Goal: Task Accomplishment & Management: Use online tool/utility

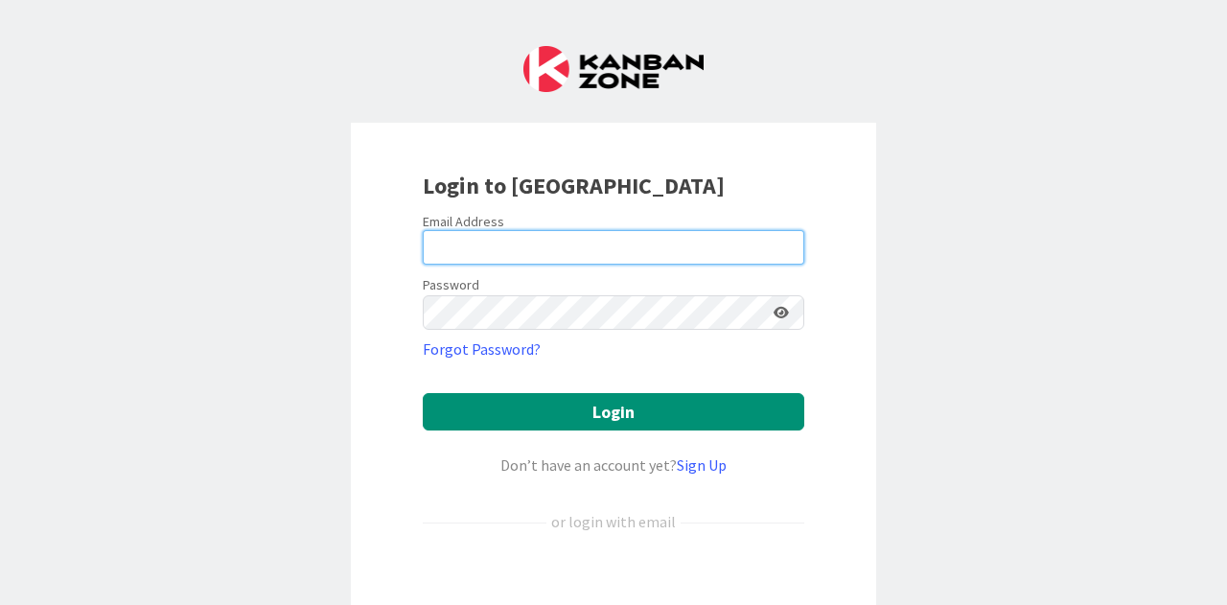
type input "[EMAIL_ADDRESS][PERSON_NAME][DOMAIN_NAME]"
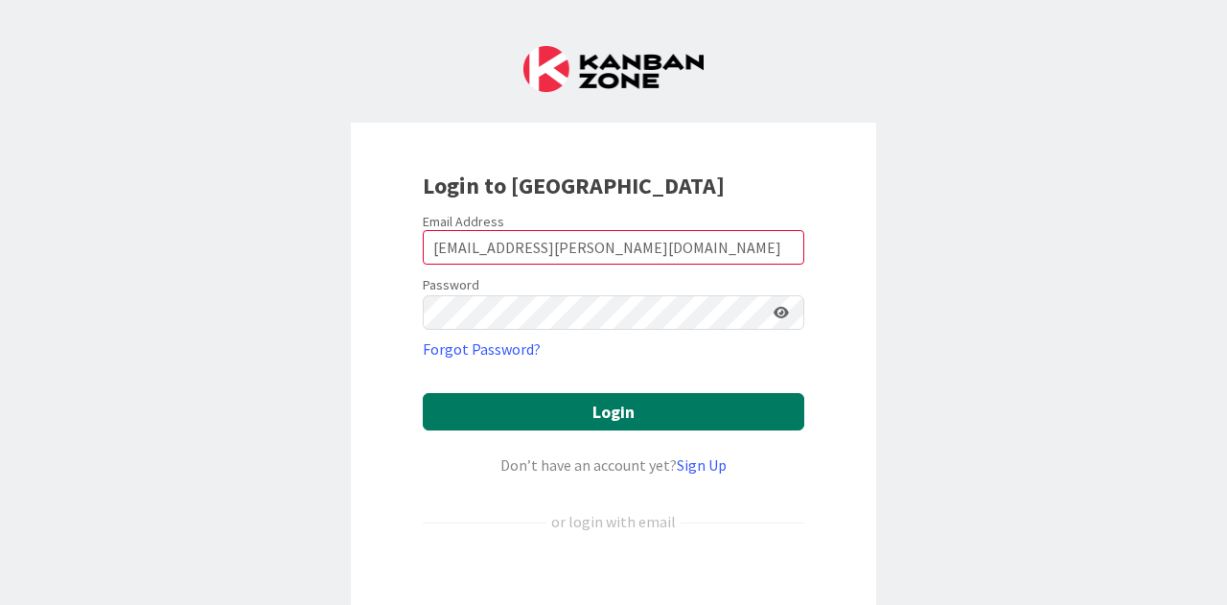
click at [649, 434] on form "Email Address [EMAIL_ADDRESS][PERSON_NAME][DOMAIN_NAME] Password Forgot Passwor…" at bounding box center [614, 437] width 382 height 449
click at [643, 418] on button "Login" at bounding box center [614, 411] width 382 height 37
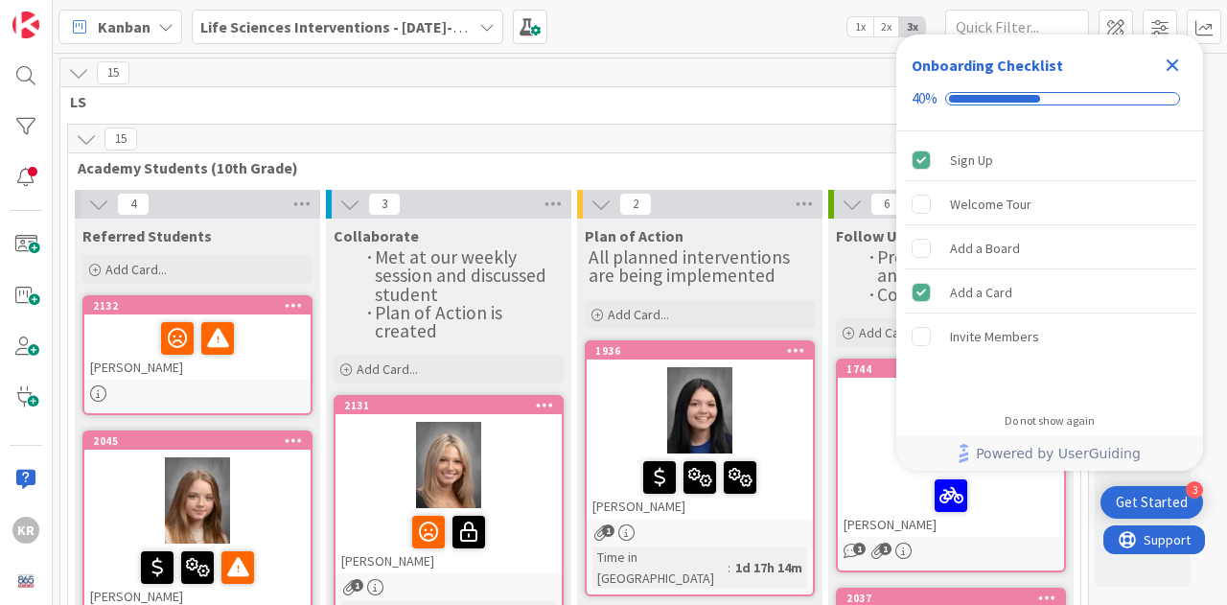
click at [1181, 54] on icon "Close Checklist" at bounding box center [1172, 65] width 23 height 23
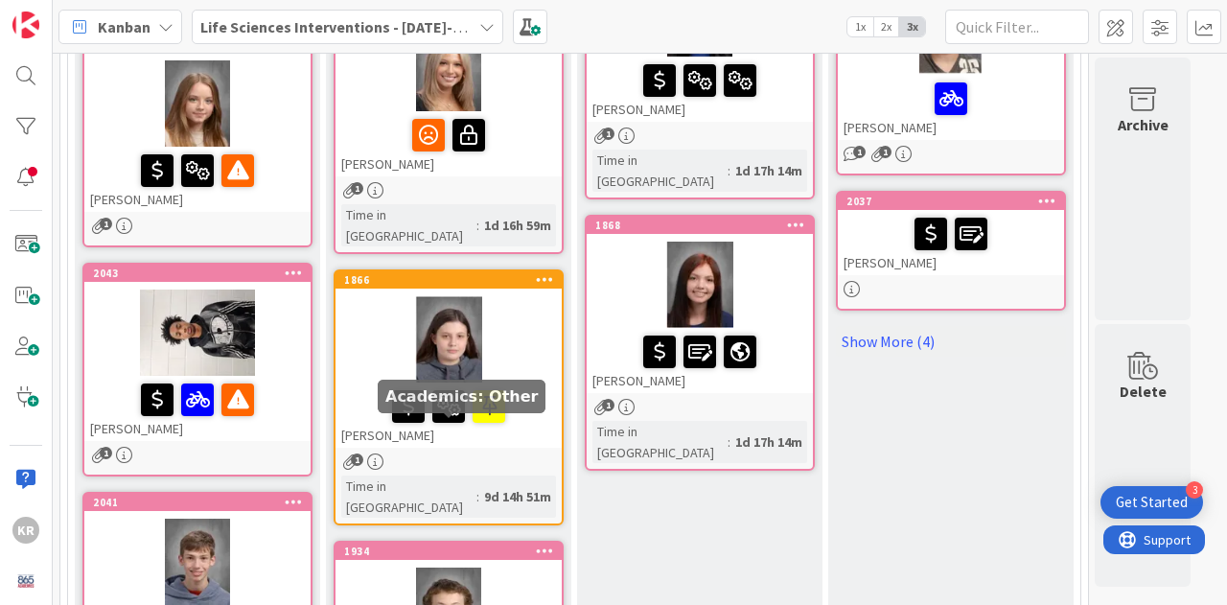
scroll to position [288, 0]
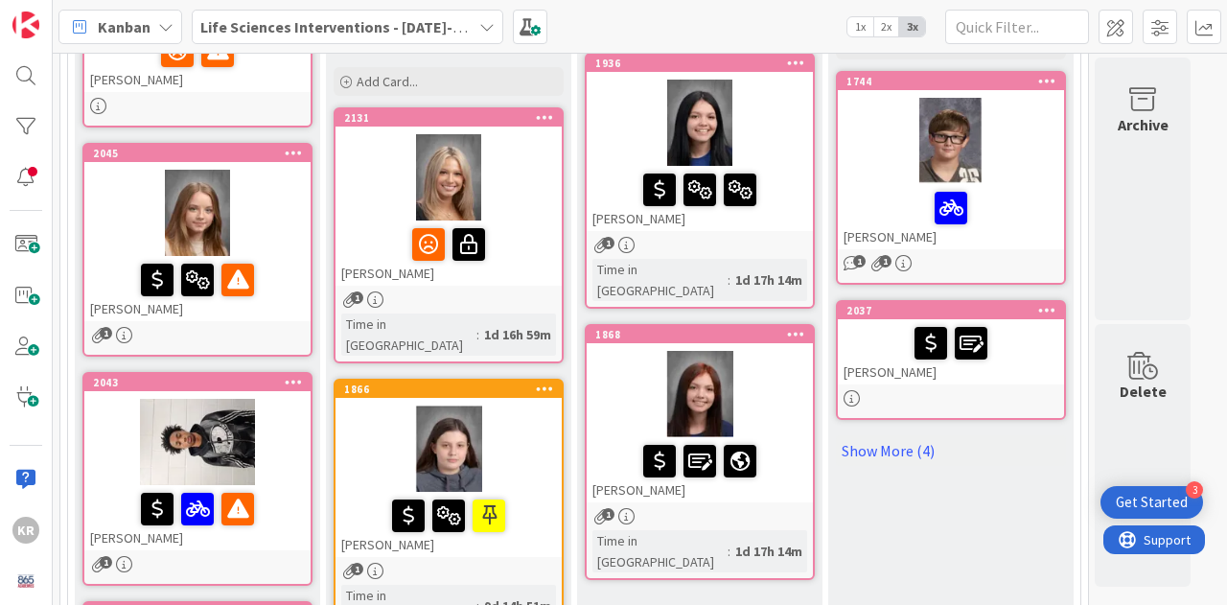
click at [521, 421] on div at bounding box center [449, 449] width 226 height 86
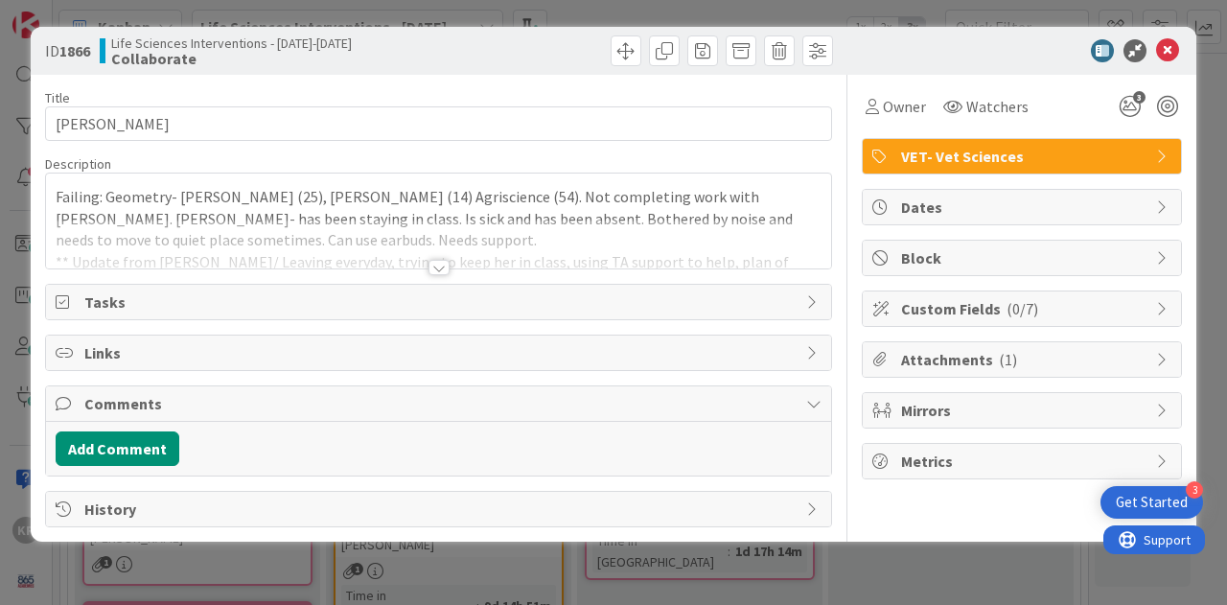
click at [756, 555] on div "ID 1866 Life Sciences Interventions - [DATE]-[DATE] Collaborate Title 11 / 128 …" at bounding box center [613, 302] width 1227 height 605
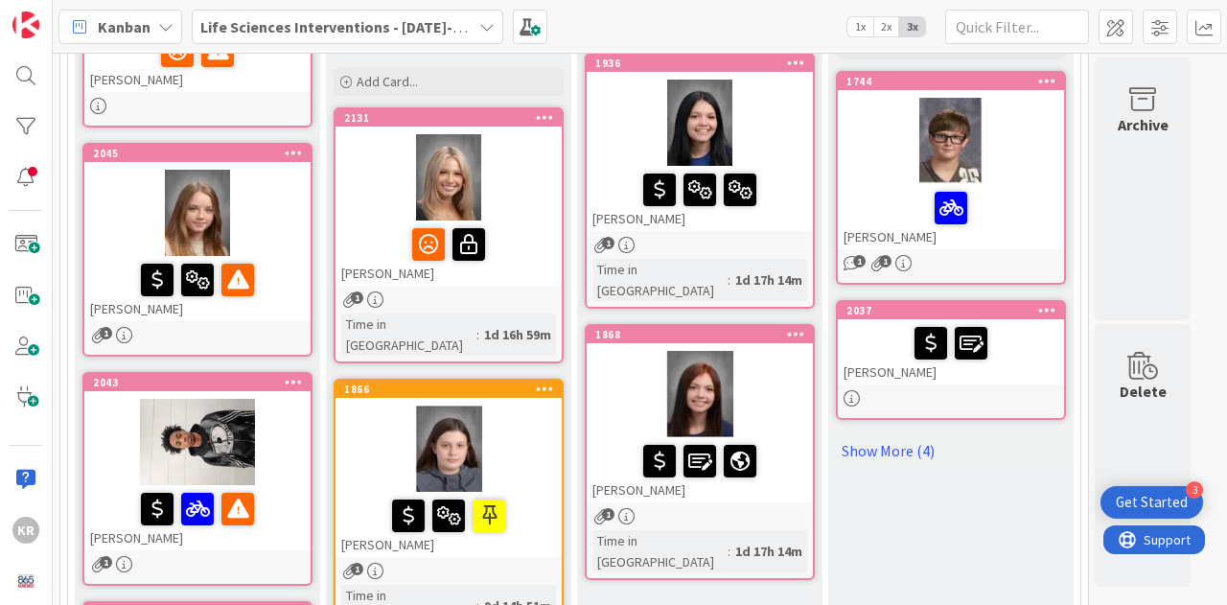
click at [515, 219] on div at bounding box center [449, 177] width 226 height 86
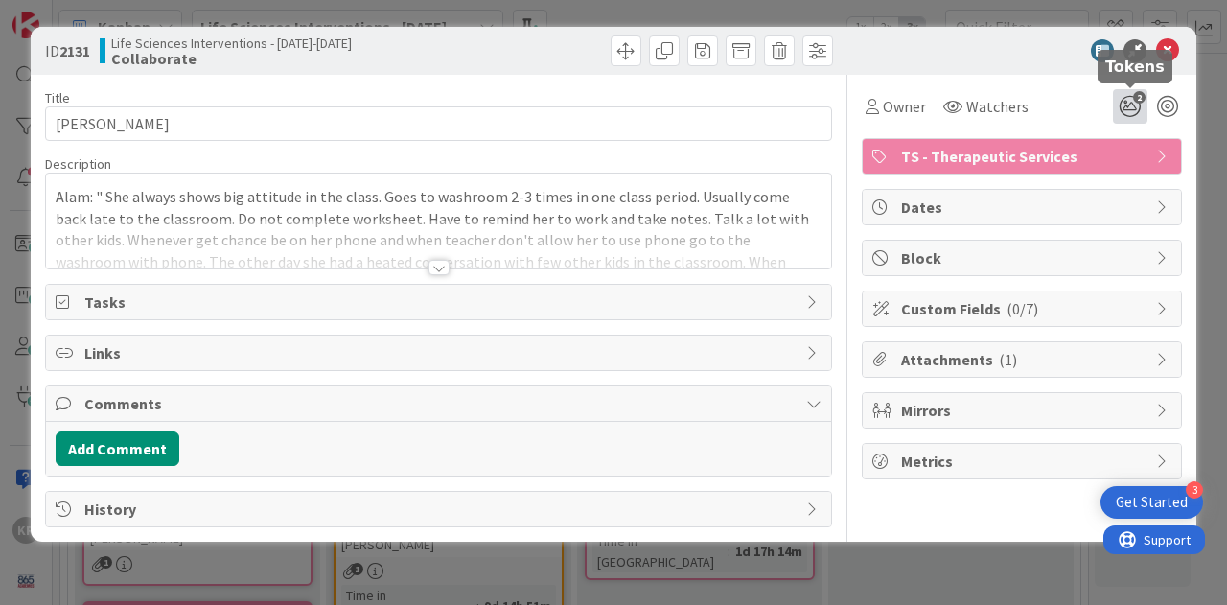
click at [1124, 107] on icon "2" at bounding box center [1130, 106] width 35 height 35
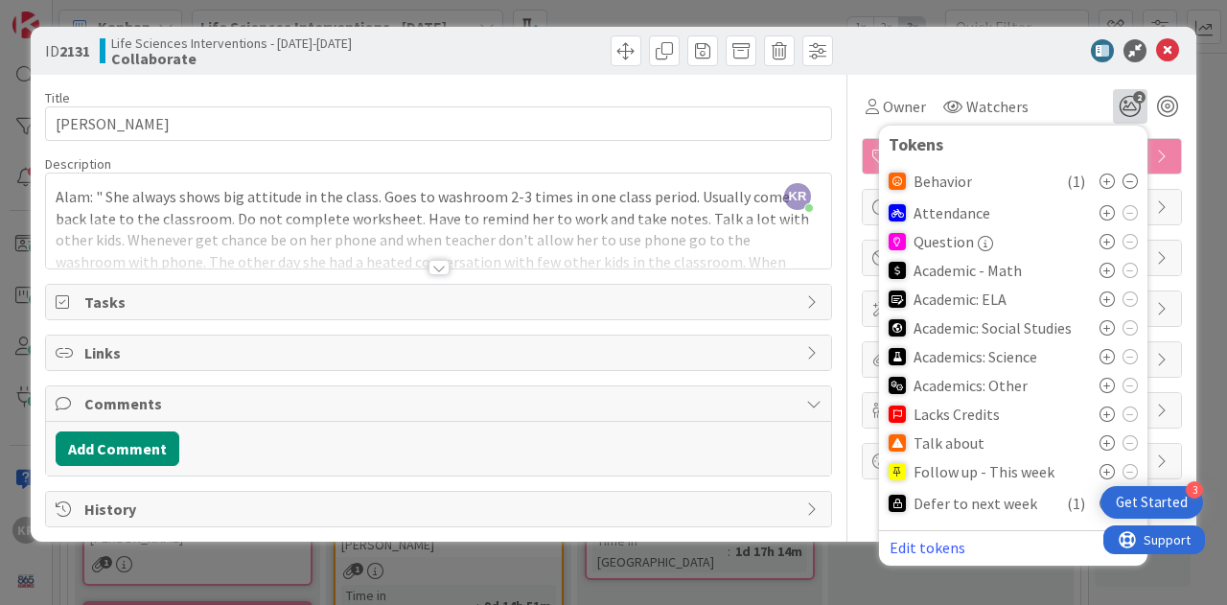
click at [967, 575] on div "ID 2131 Life Sciences Interventions - [DATE]-[DATE] Collaborate Title 13 / 128 …" at bounding box center [613, 302] width 1227 height 605
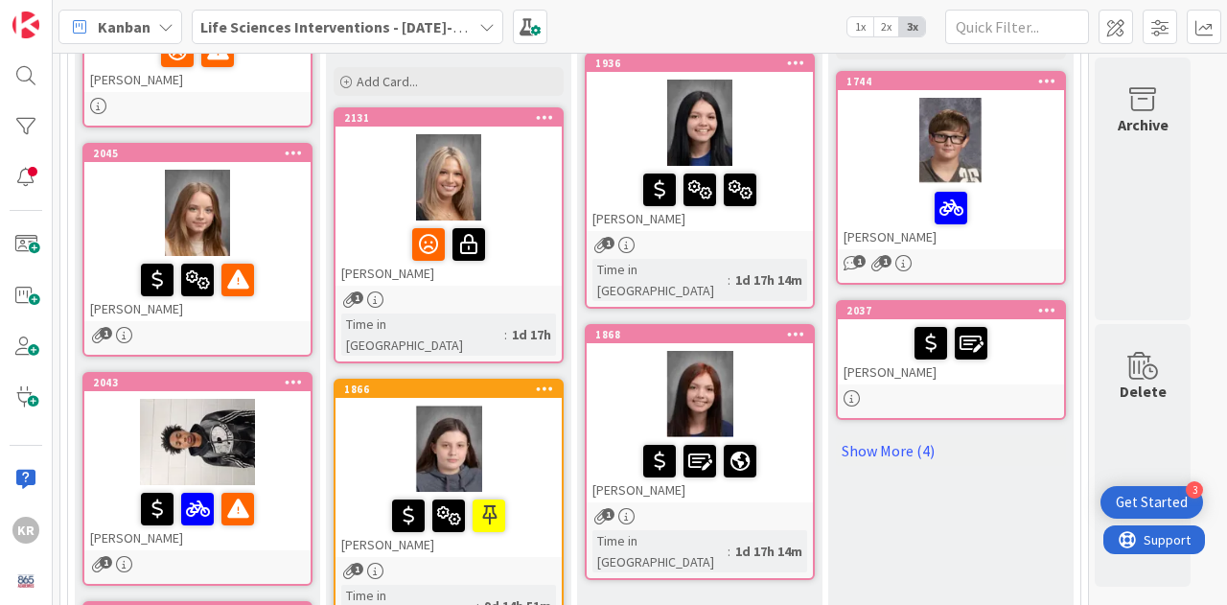
click at [519, 406] on div at bounding box center [449, 449] width 226 height 86
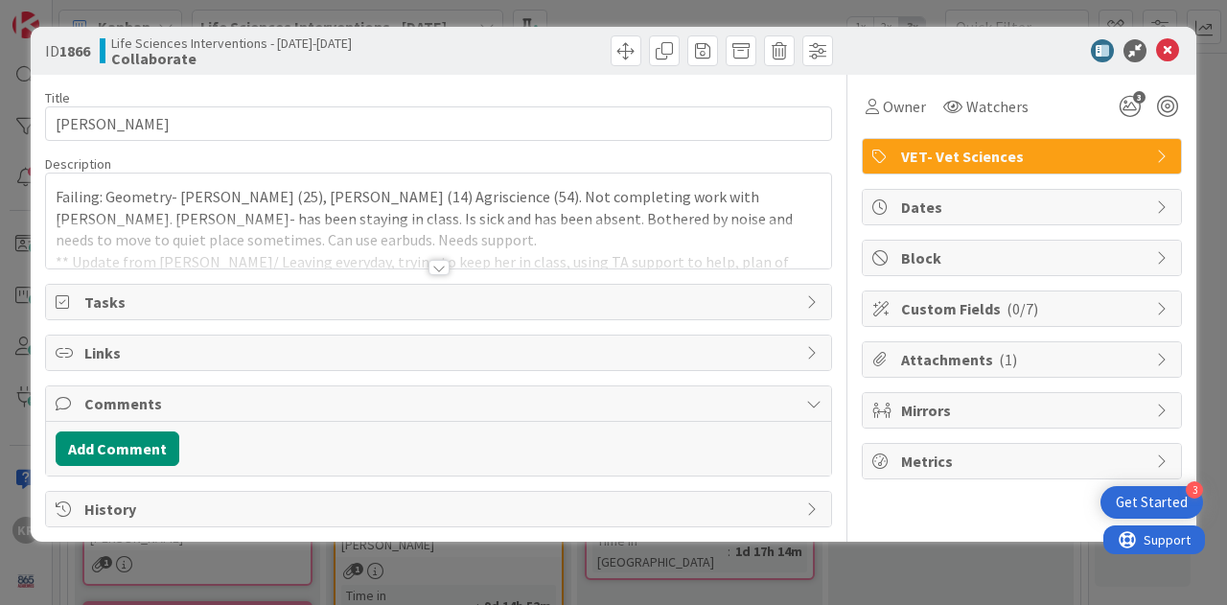
click at [435, 271] on div at bounding box center [439, 267] width 21 height 15
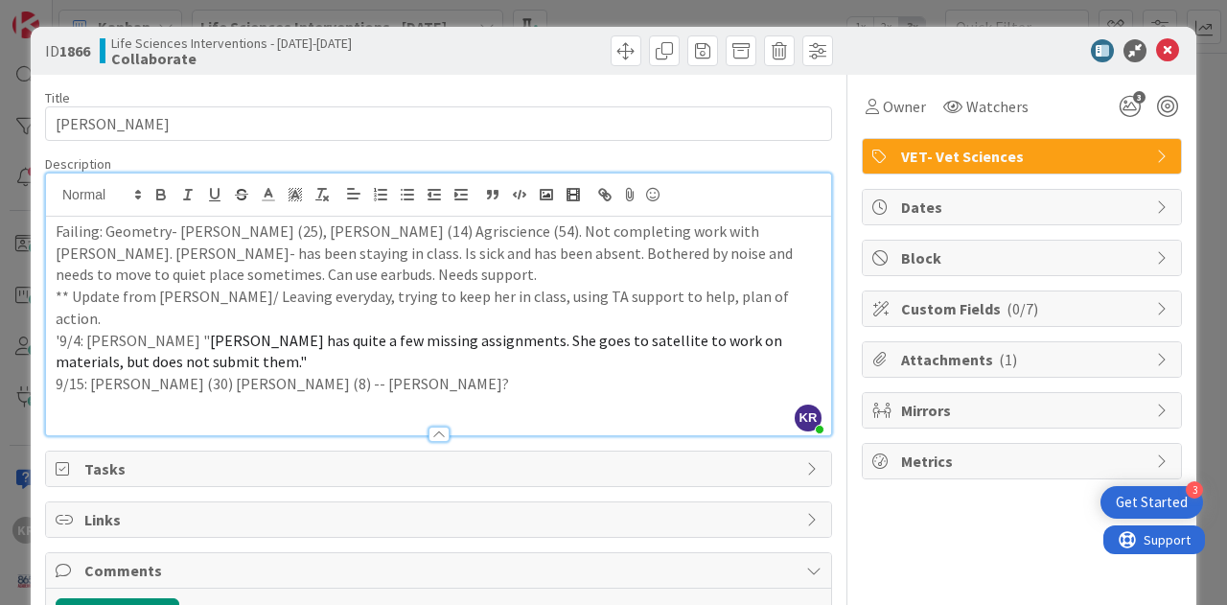
click at [27, 476] on div "ID 1866 Life Sciences Interventions - [DATE]-[DATE] Collaborate Title 11 / 128 …" at bounding box center [613, 302] width 1227 height 605
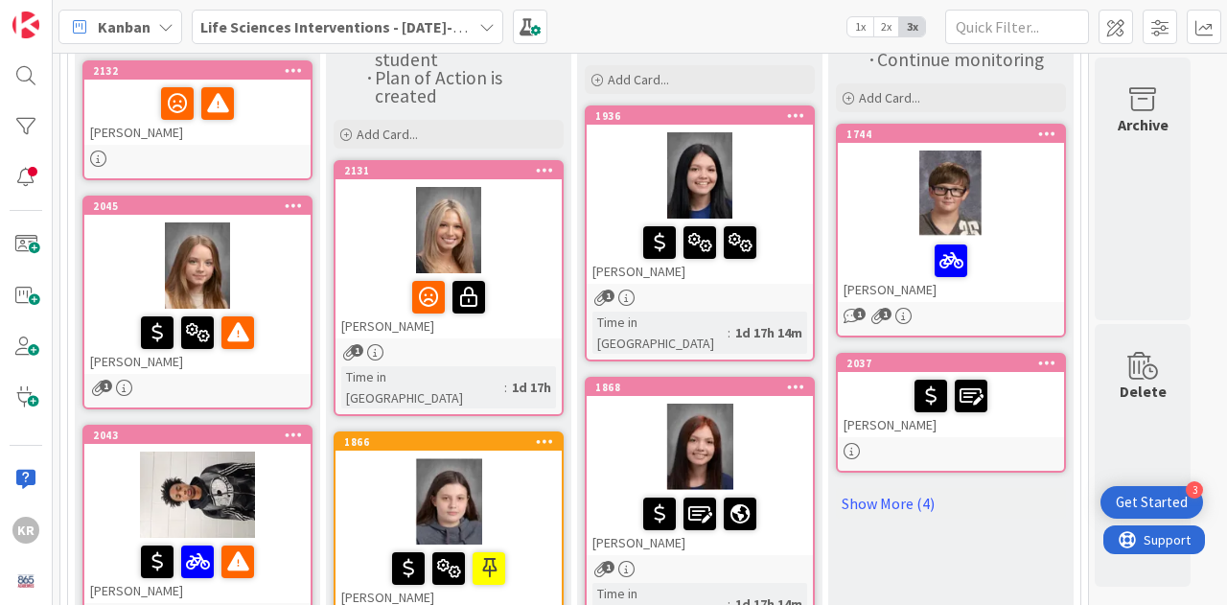
scroll to position [192, 0]
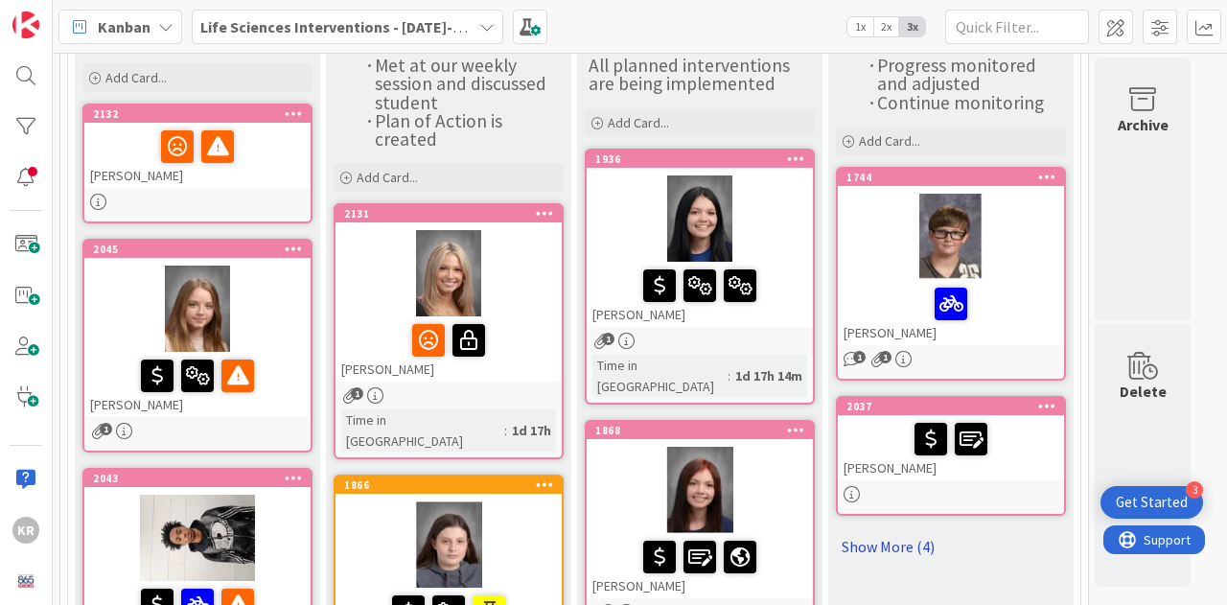
click at [898, 539] on link "Show More (4)" at bounding box center [951, 546] width 230 height 31
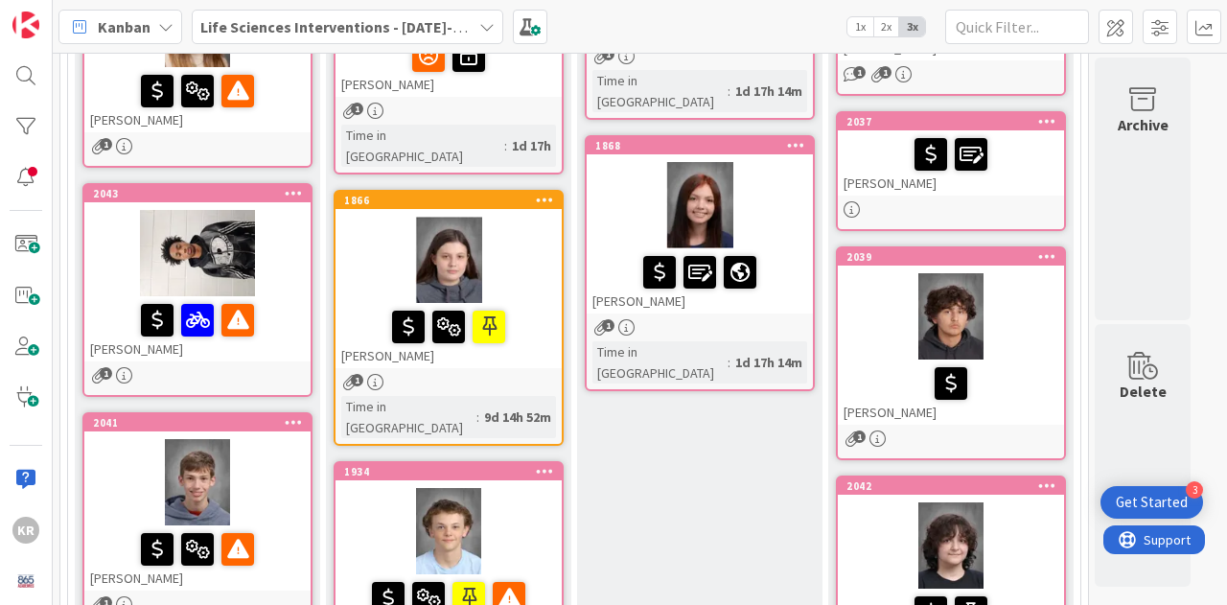
scroll to position [0, 0]
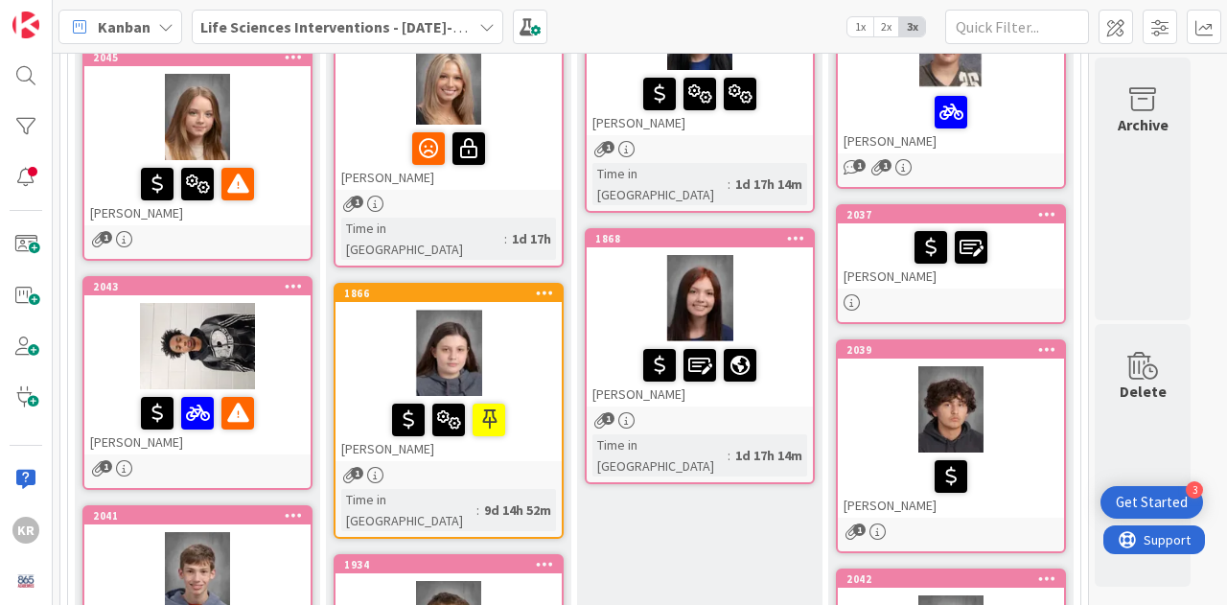
click at [780, 293] on div at bounding box center [700, 298] width 226 height 86
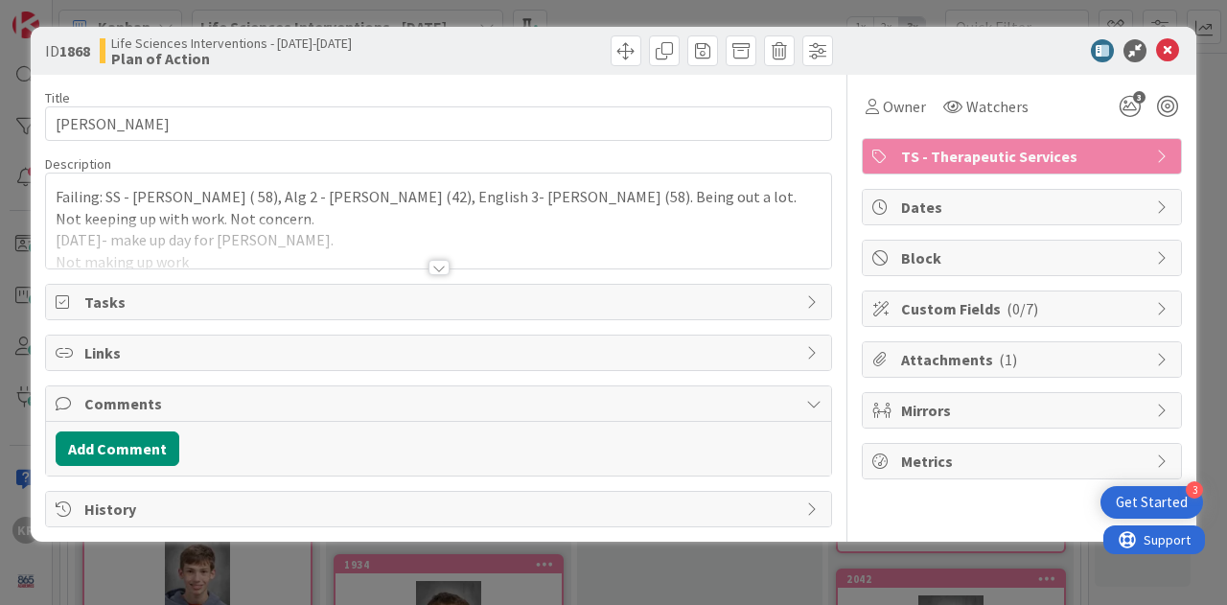
click at [460, 264] on div at bounding box center [438, 244] width 785 height 49
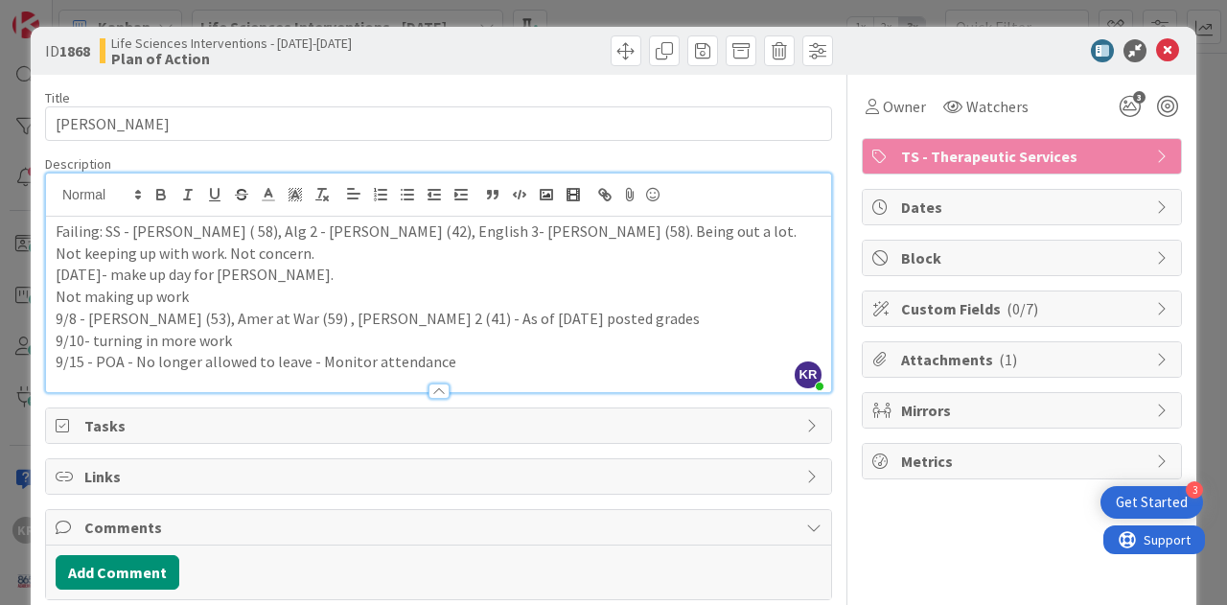
click at [25, 421] on div "ID 1868 Life Sciences Interventions - [DATE]-[DATE] Plan of Action Title 14 / 1…" at bounding box center [613, 302] width 1227 height 605
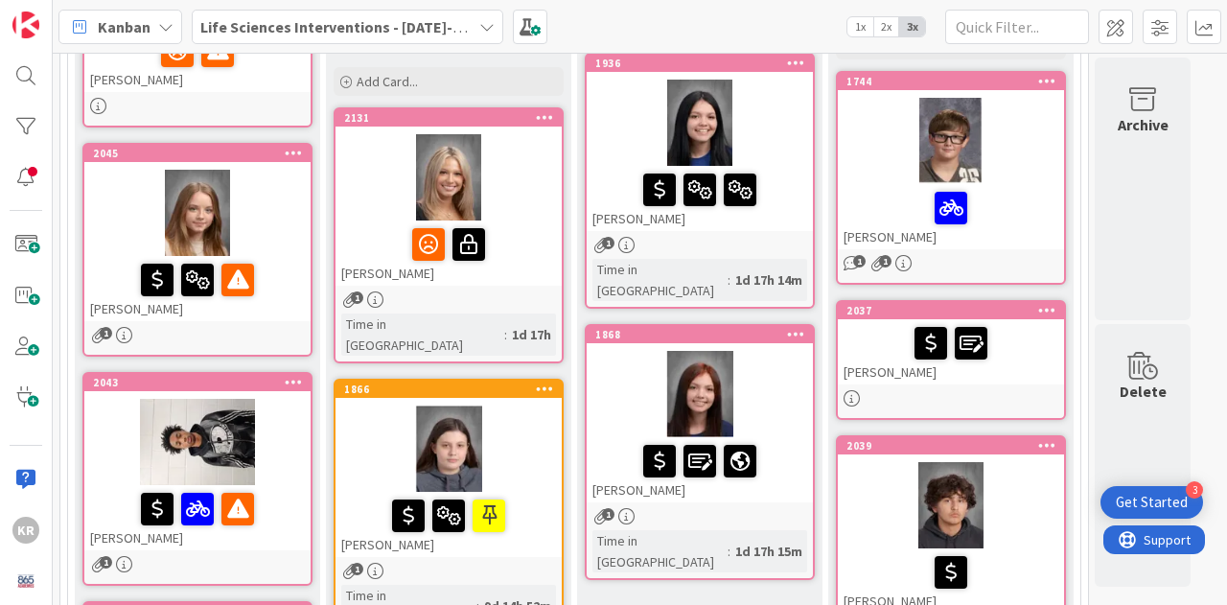
click at [850, 350] on div at bounding box center [951, 343] width 215 height 40
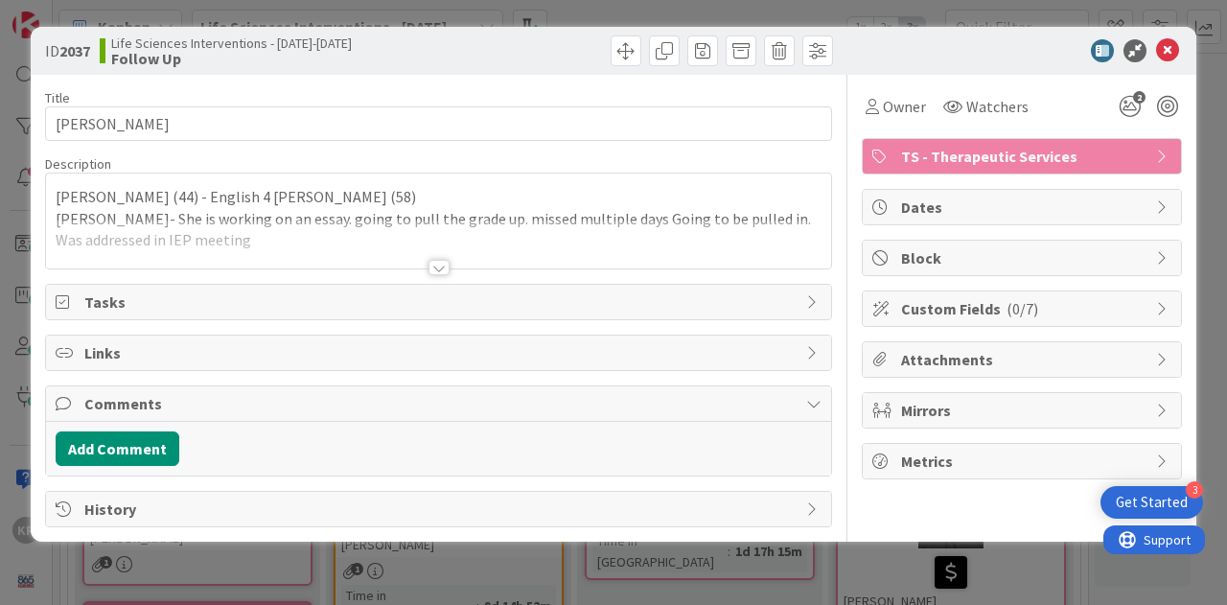
click at [24, 360] on div "ID 2037 Life Sciences Interventions - [DATE]-[DATE] Follow Up Title 12 / 128 [P…" at bounding box center [613, 302] width 1227 height 605
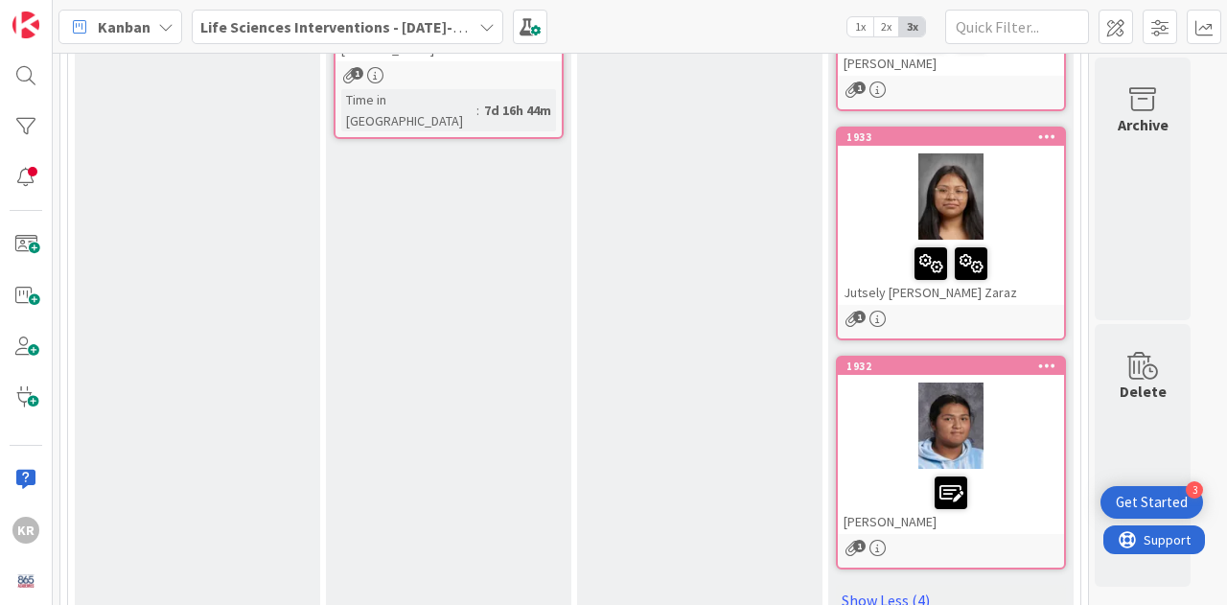
scroll to position [1246, 0]
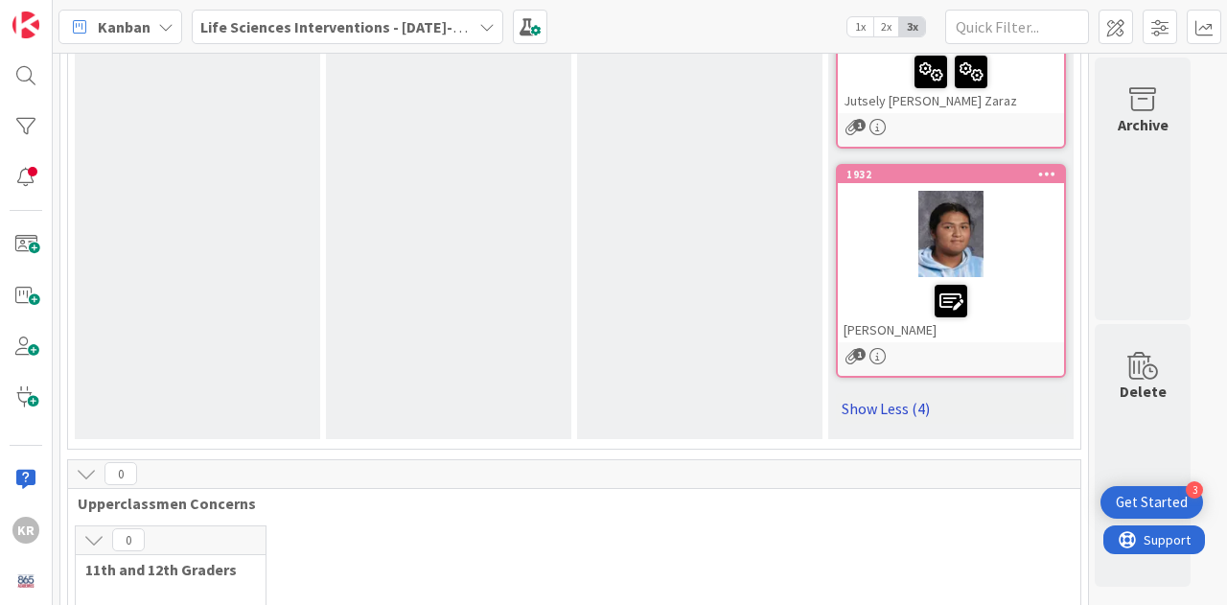
click at [909, 413] on link "Show Less (4)" at bounding box center [951, 408] width 230 height 31
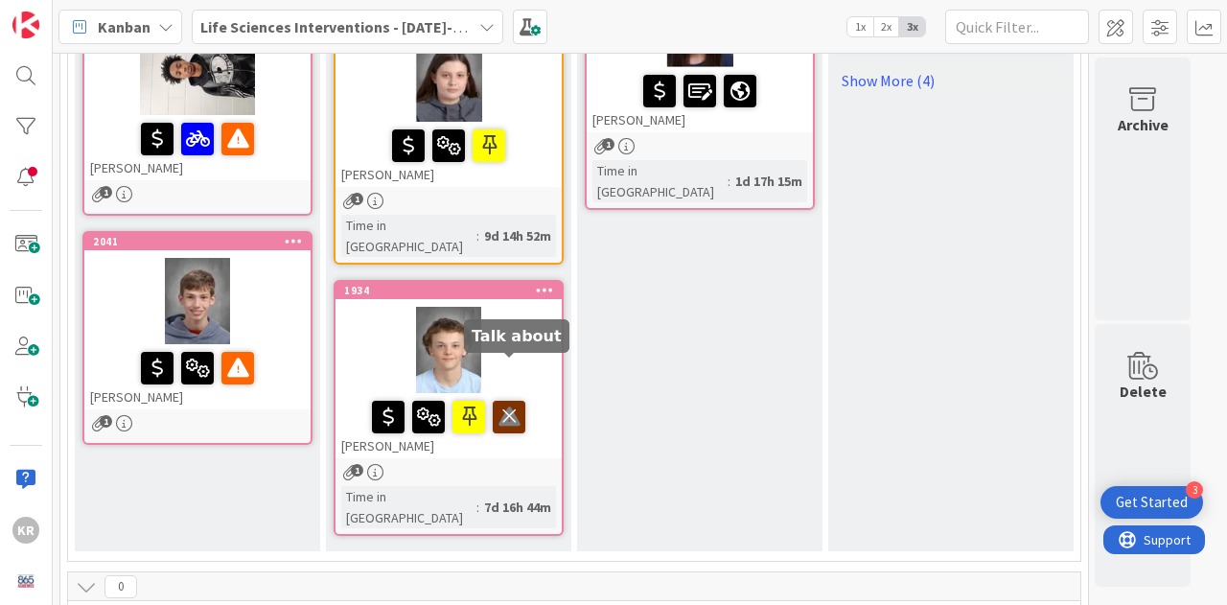
click at [517, 401] on icon at bounding box center [509, 416] width 33 height 31
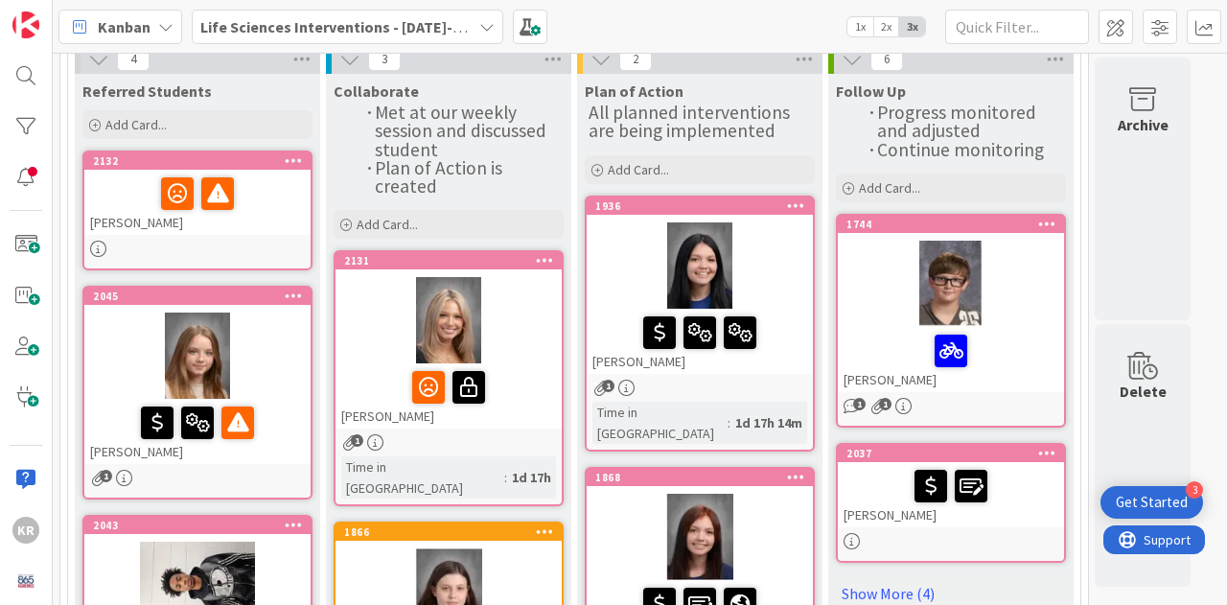
scroll to position [178, 0]
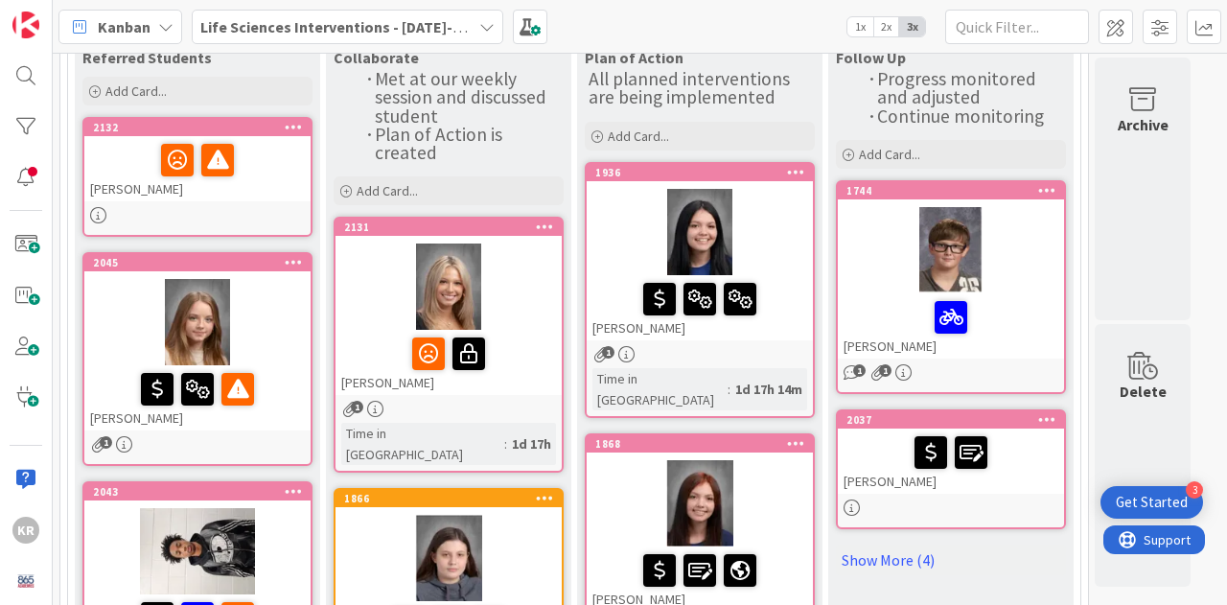
click at [291, 178] on div at bounding box center [197, 160] width 215 height 40
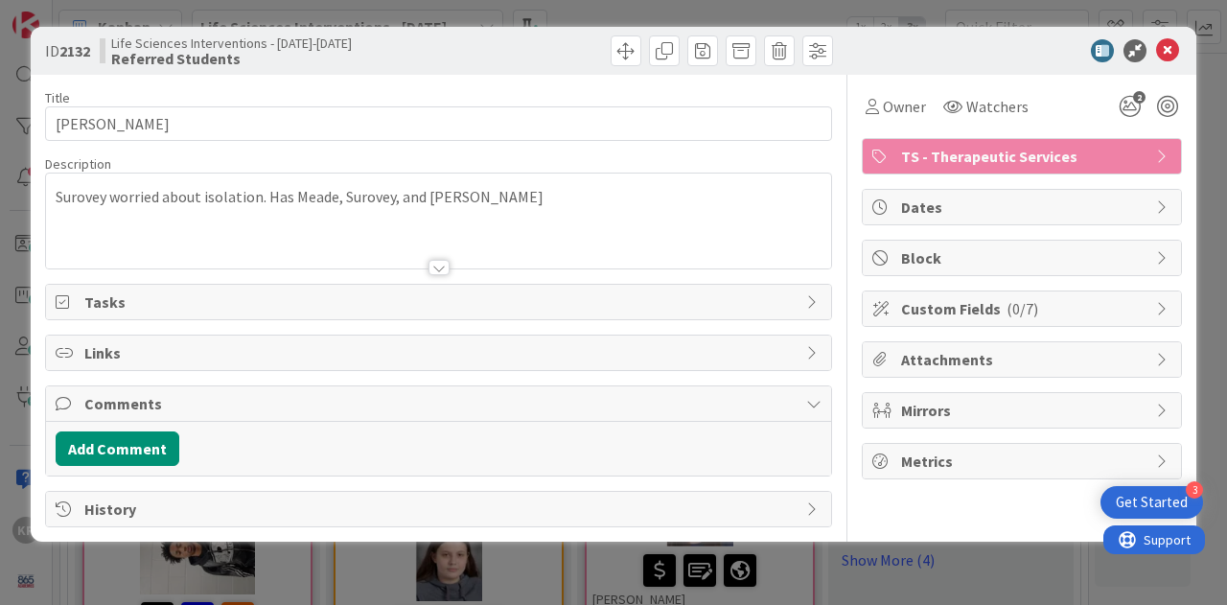
click at [38, 221] on div "ID 2132 Life Sciences Interventions - [DATE]-[DATE] Referred Students Title 14 …" at bounding box center [614, 284] width 1166 height 515
click at [64, 218] on div "Surovey worried about isolation. Has Meade, Surovey, and [PERSON_NAME]" at bounding box center [438, 225] width 785 height 86
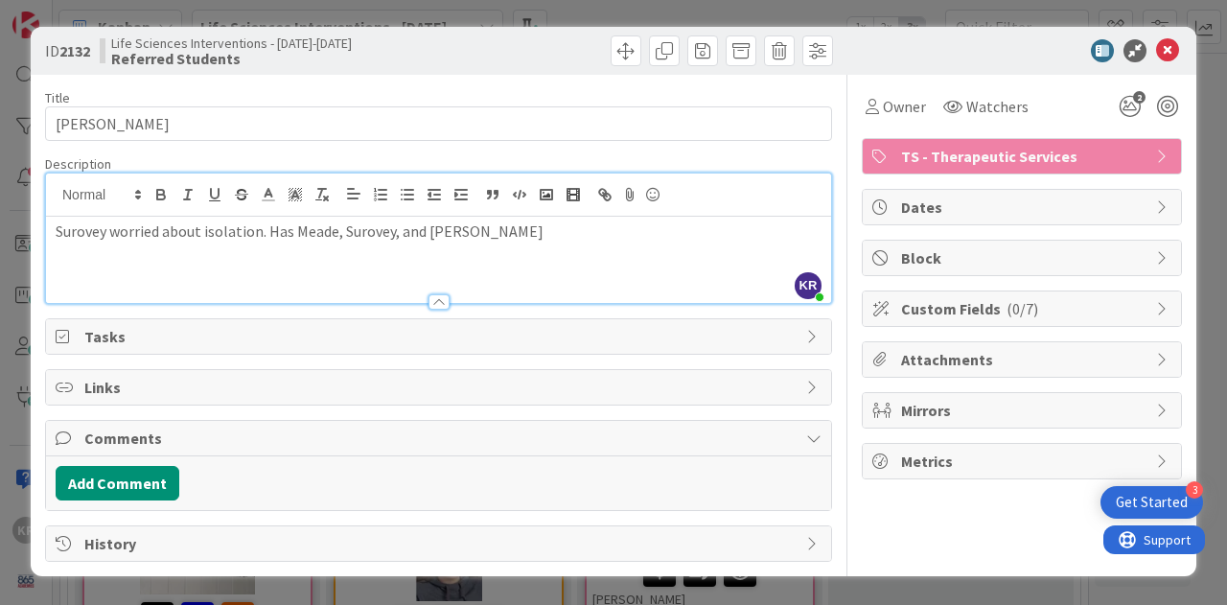
click at [482, 259] on div "Surovey worried about isolation. Has Meade, Surovey, and [PERSON_NAME]" at bounding box center [438, 260] width 785 height 86
click at [463, 225] on p "Surovey worried about isolation. Has Meade, Surovey, and [PERSON_NAME]" at bounding box center [439, 232] width 766 height 22
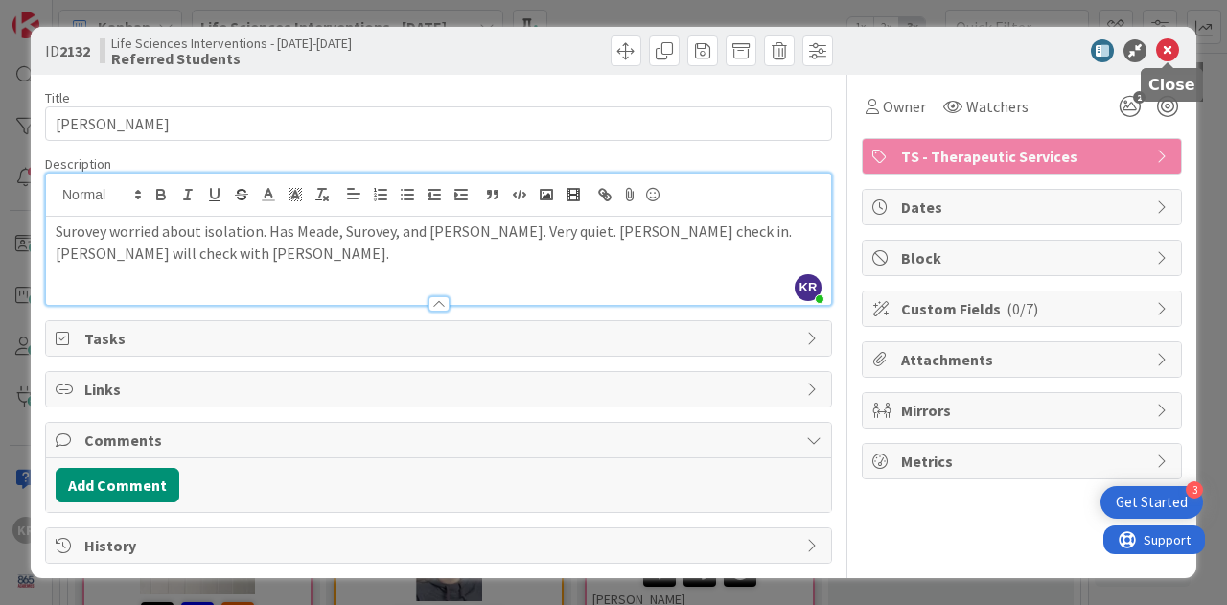
click at [1172, 46] on icon at bounding box center [1167, 50] width 23 height 23
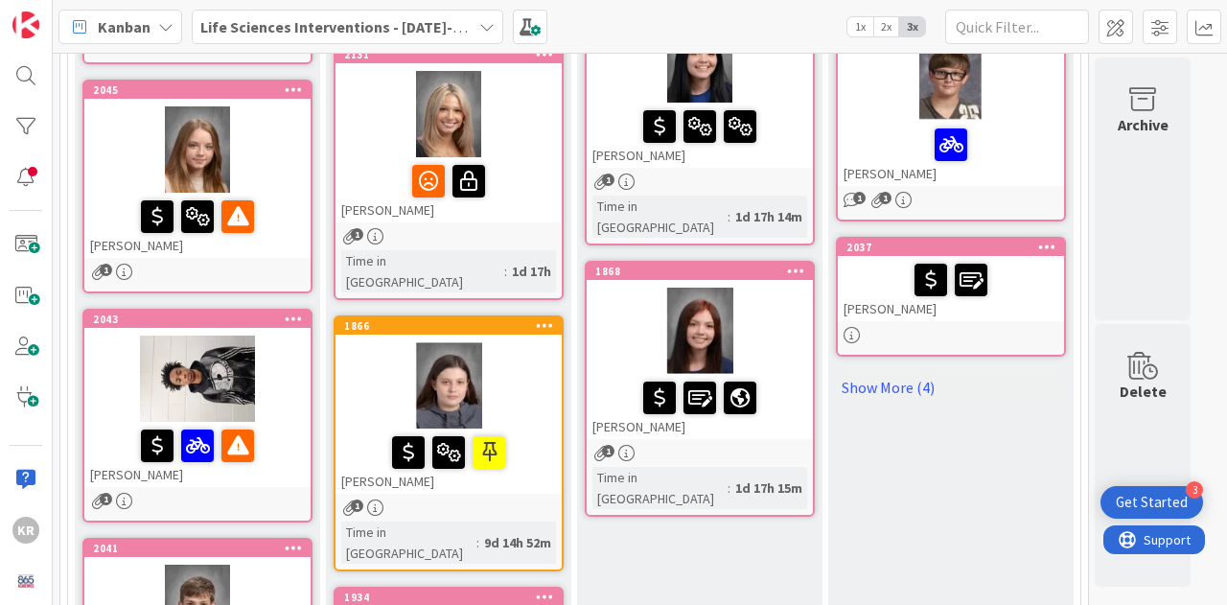
scroll to position [348, 0]
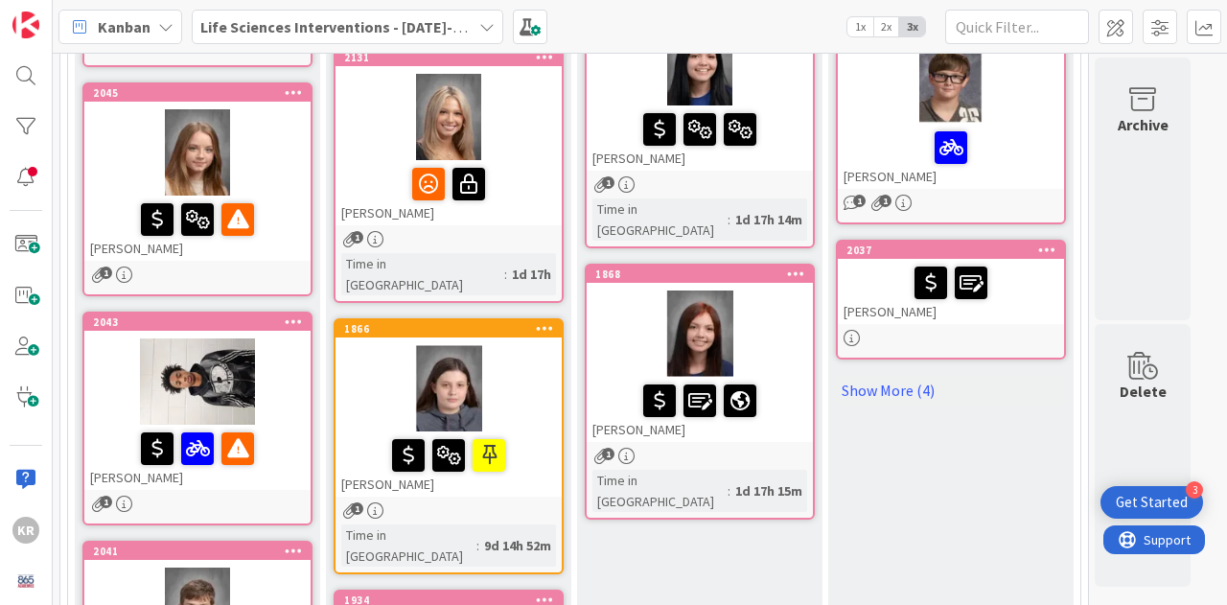
click at [244, 247] on div "[PERSON_NAME]" at bounding box center [197, 228] width 226 height 65
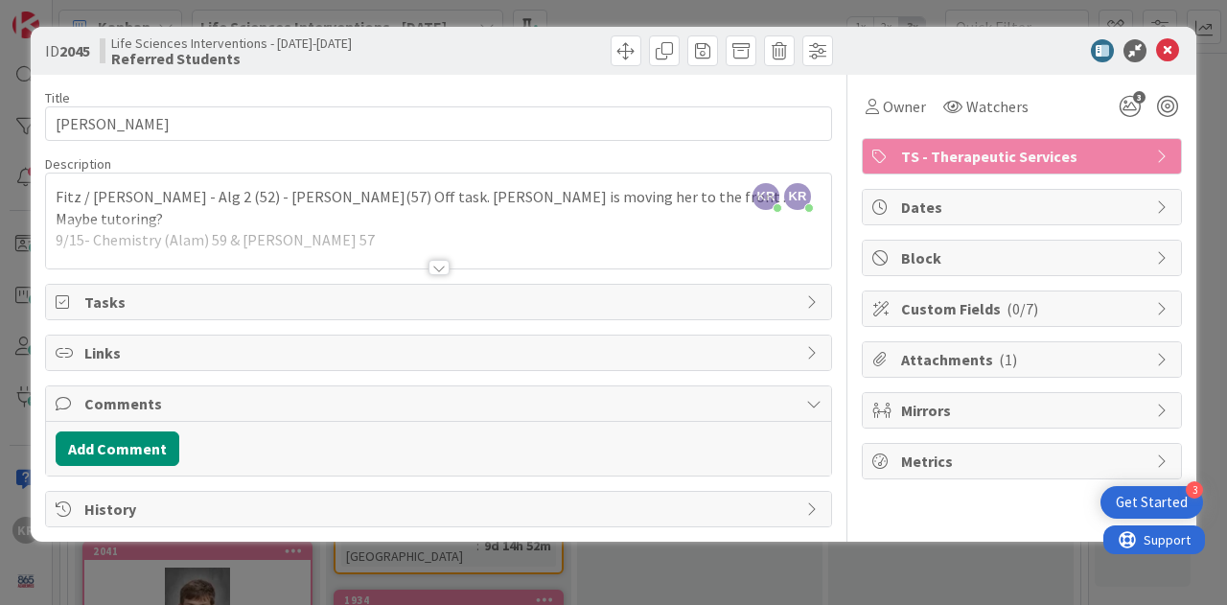
click at [305, 213] on div "KR [PERSON_NAME] just joined KR [PERSON_NAME] just joined Fitz / [PERSON_NAME] …" at bounding box center [438, 221] width 785 height 95
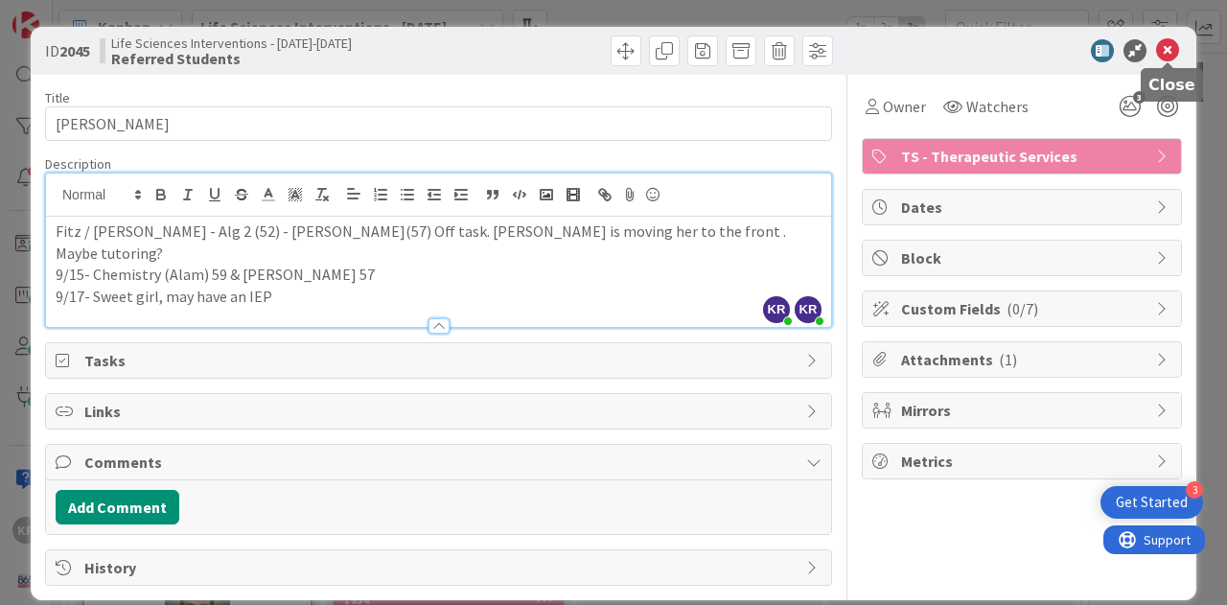
click at [1171, 47] on icon at bounding box center [1167, 50] width 23 height 23
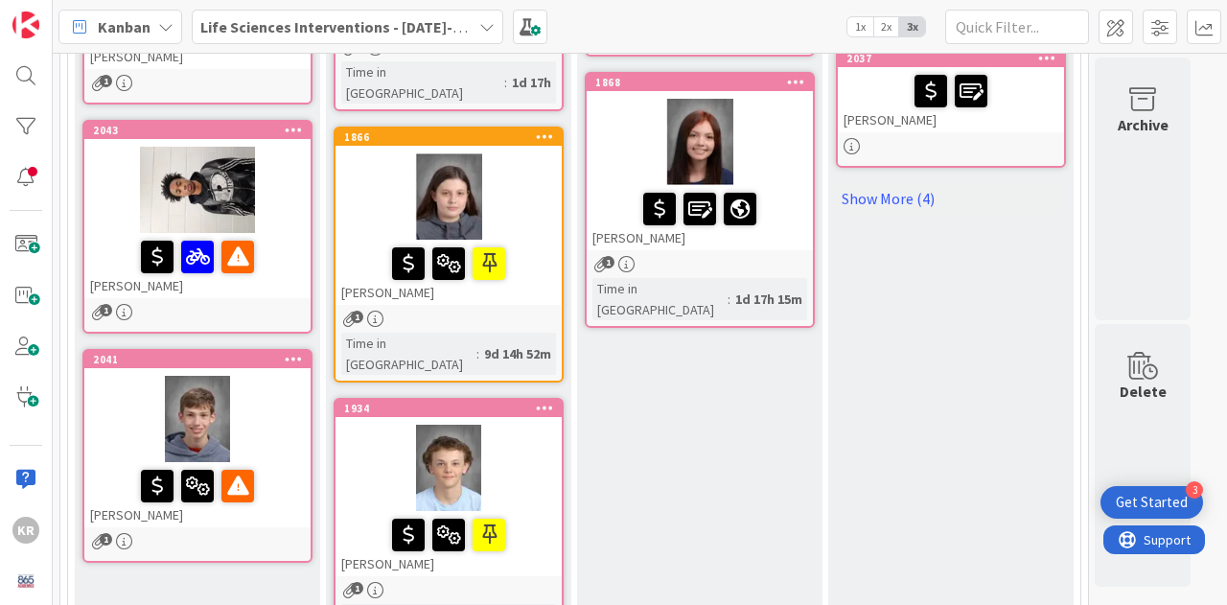
scroll to position [543, 0]
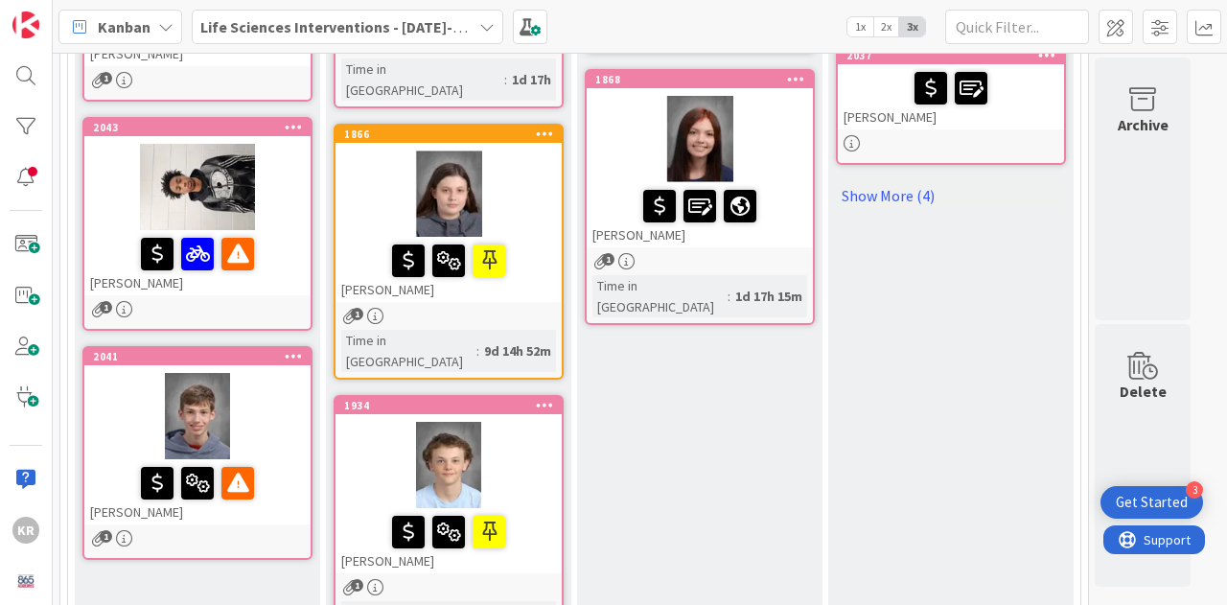
click at [243, 311] on div "1" at bounding box center [197, 309] width 226 height 16
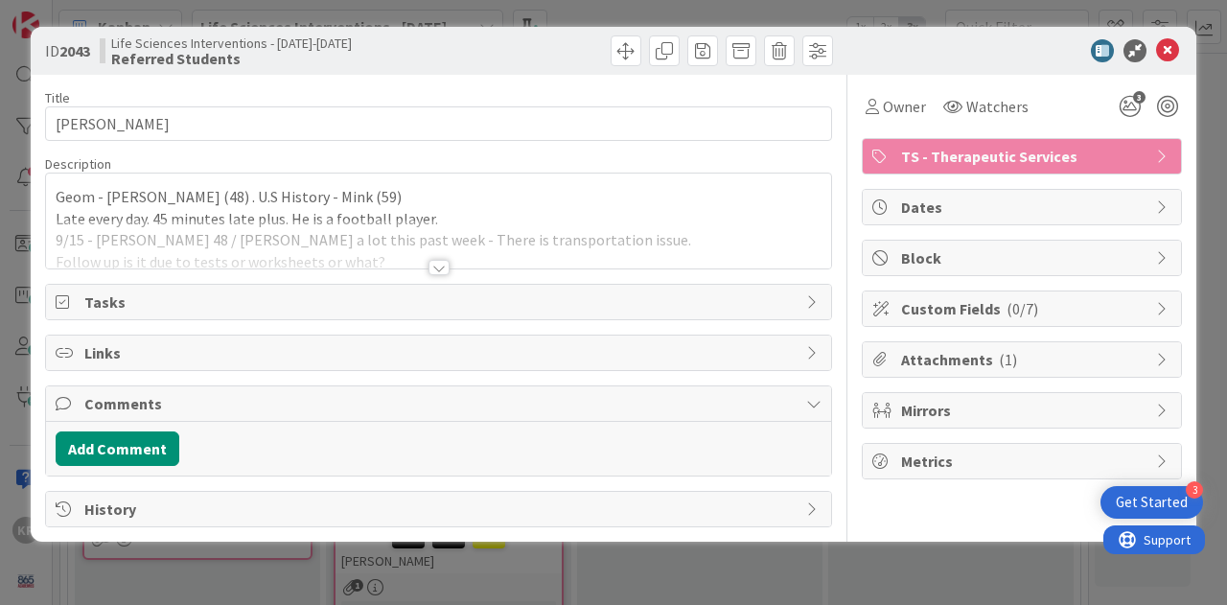
click at [568, 245] on div at bounding box center [438, 244] width 785 height 49
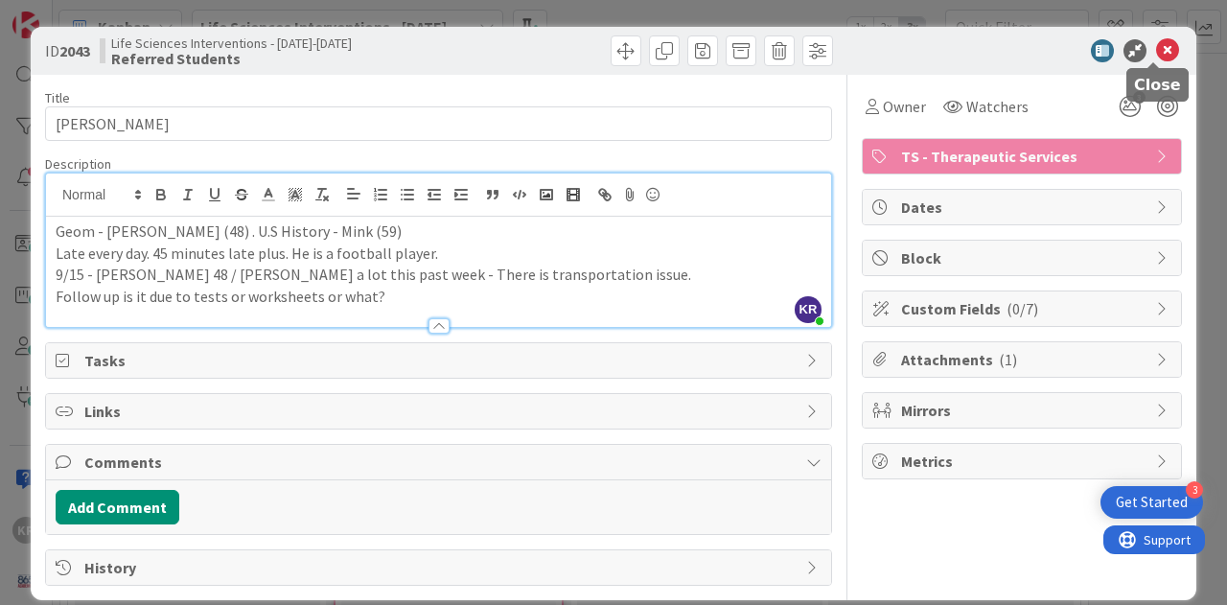
click at [1156, 44] on icon at bounding box center [1167, 50] width 23 height 23
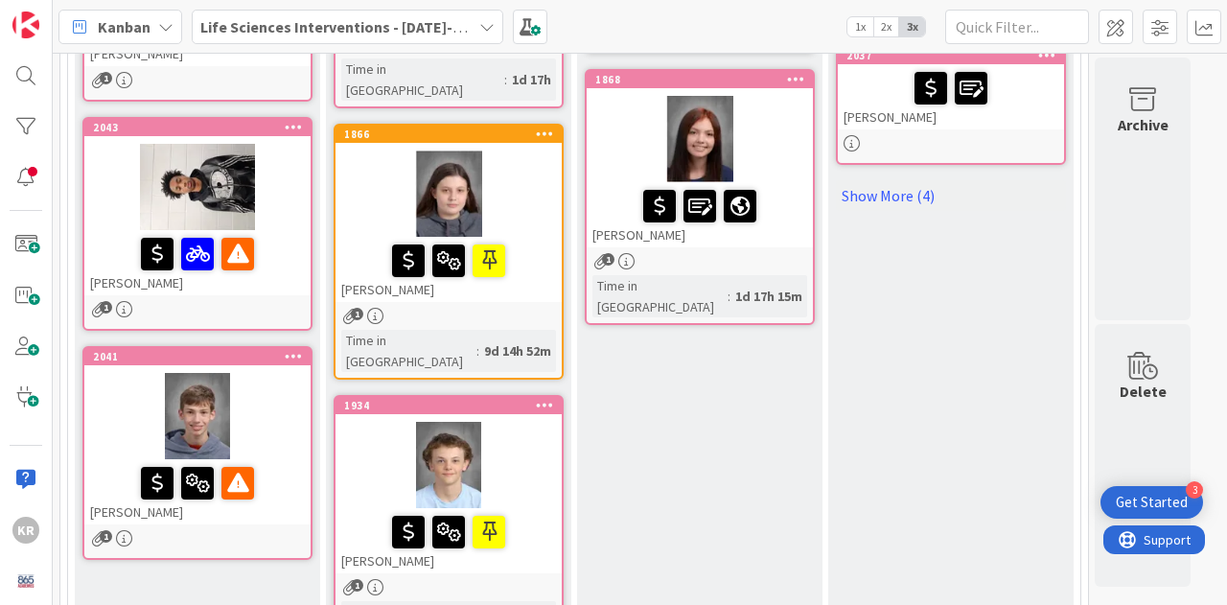
click at [241, 514] on div "[PERSON_NAME]" at bounding box center [197, 491] width 226 height 65
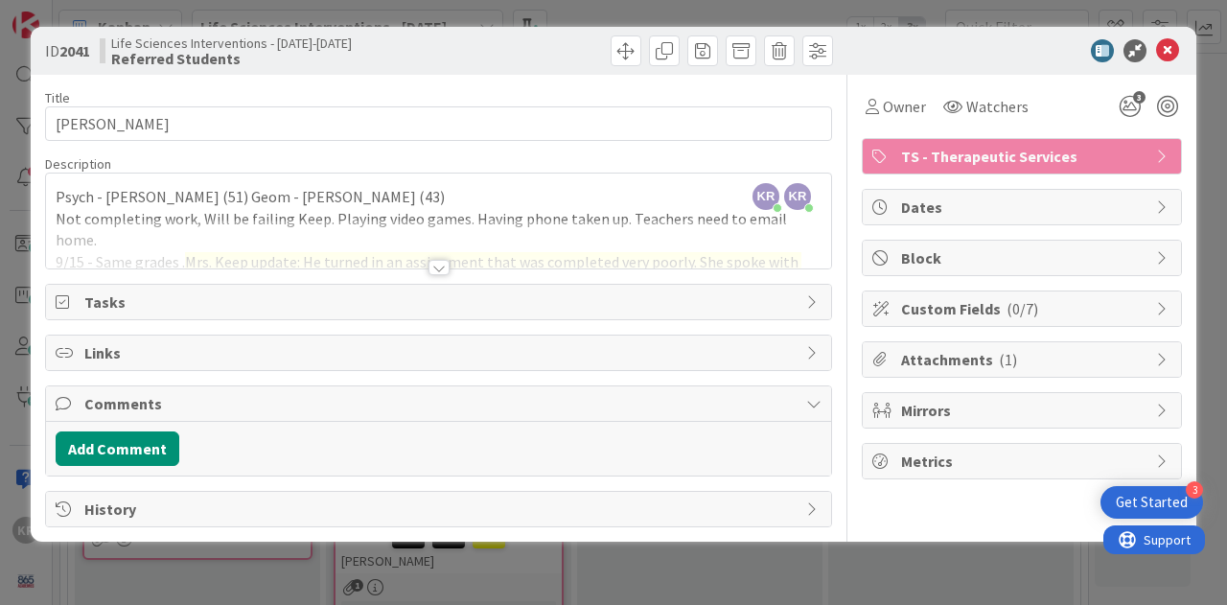
click at [435, 263] on div at bounding box center [439, 267] width 21 height 15
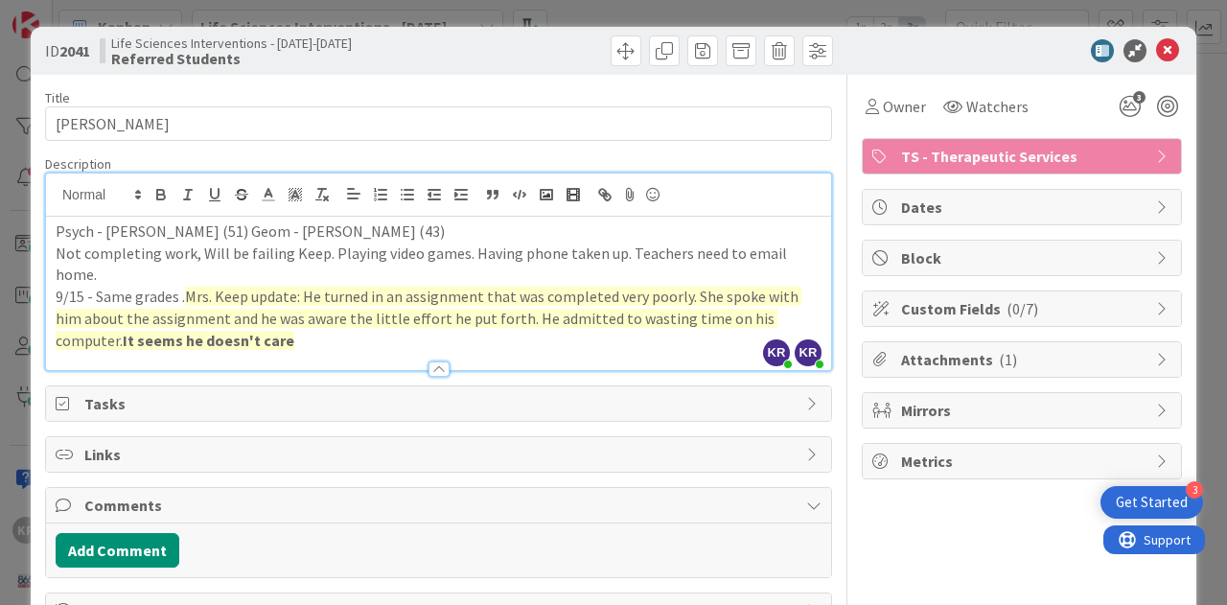
click at [294, 337] on p "9/15 - Same grades . Mrs. Keep update: He turned in an assignment that was comp…" at bounding box center [439, 318] width 766 height 65
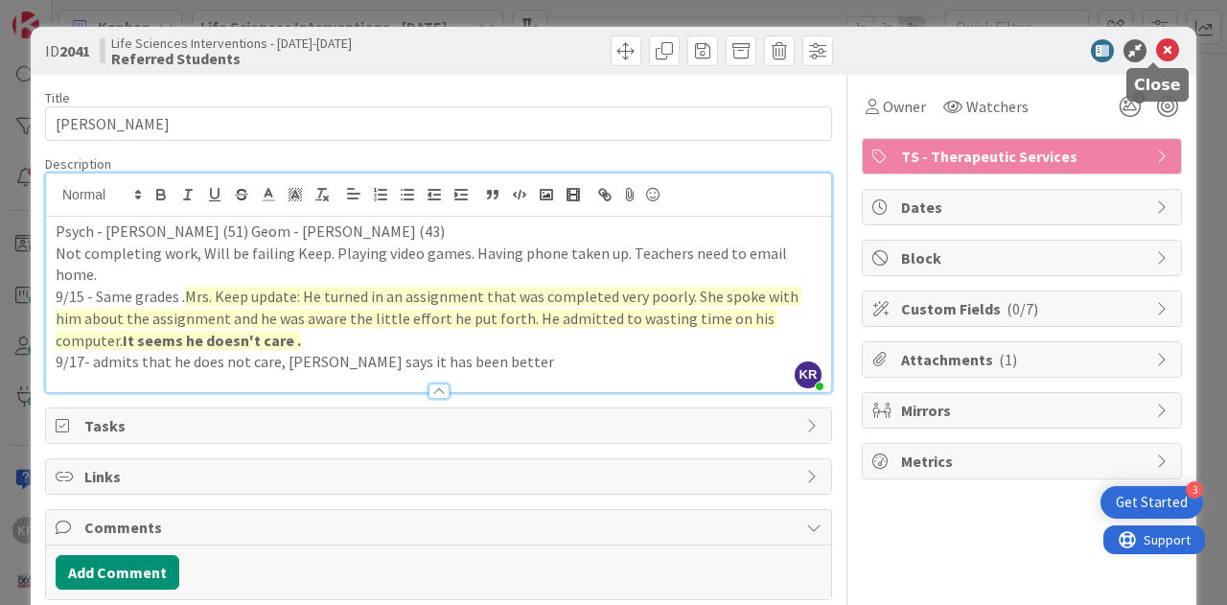
click at [1156, 46] on icon at bounding box center [1167, 50] width 23 height 23
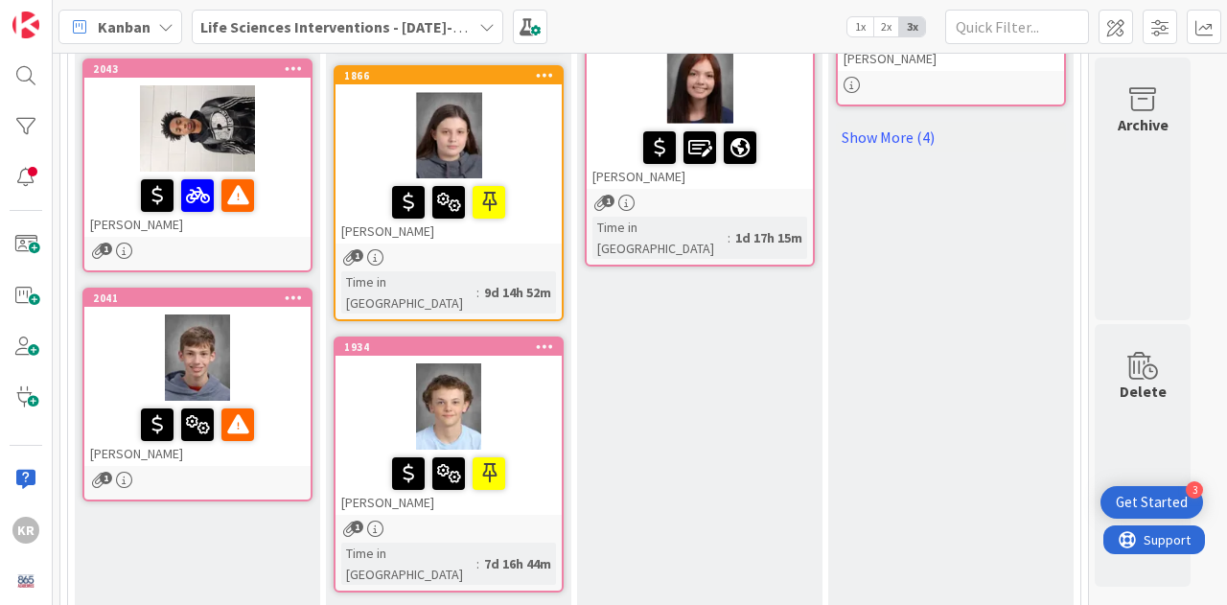
scroll to position [604, 0]
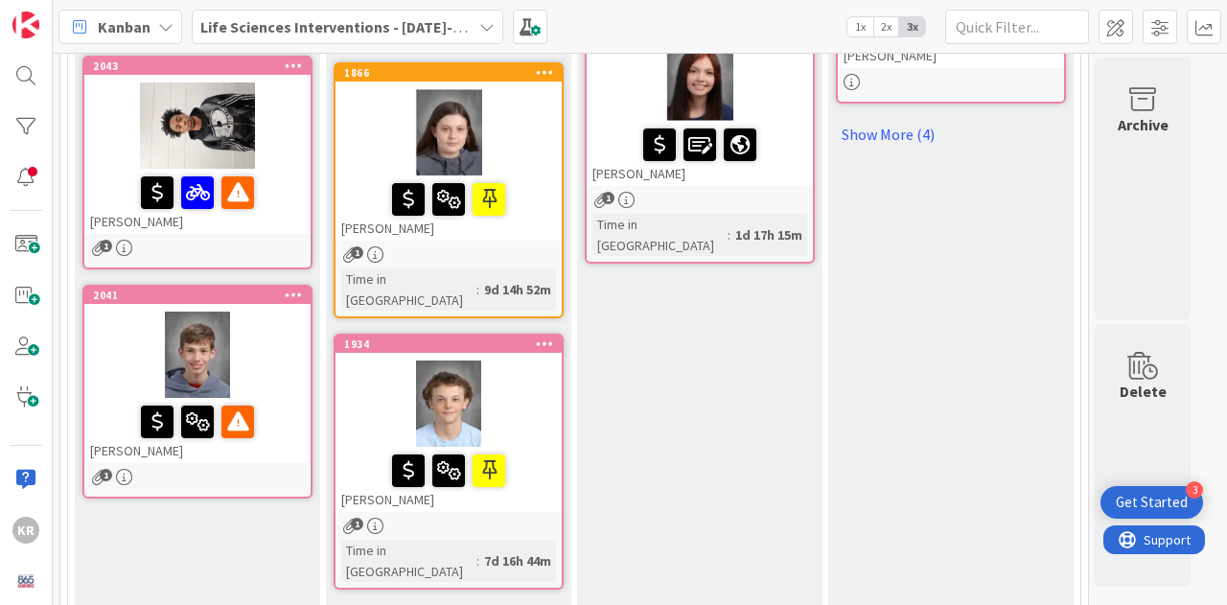
click at [504, 459] on div "[PERSON_NAME]" at bounding box center [449, 479] width 226 height 65
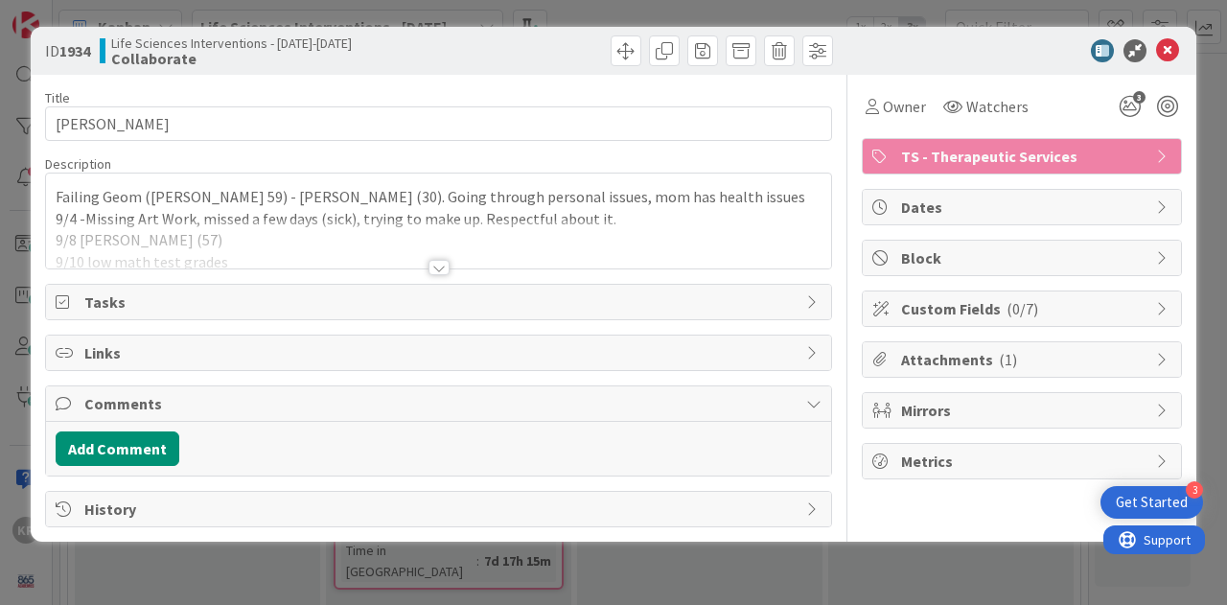
click at [430, 263] on div at bounding box center [439, 267] width 21 height 15
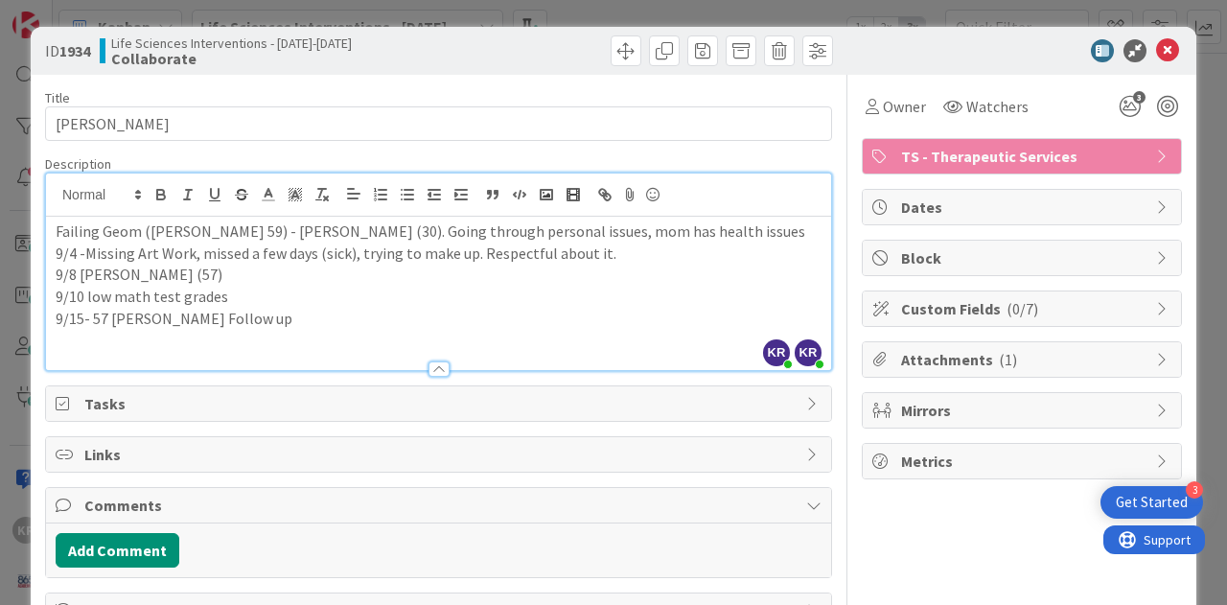
click at [248, 321] on p "9/15- 57 [PERSON_NAME] Follow up" at bounding box center [439, 319] width 766 height 22
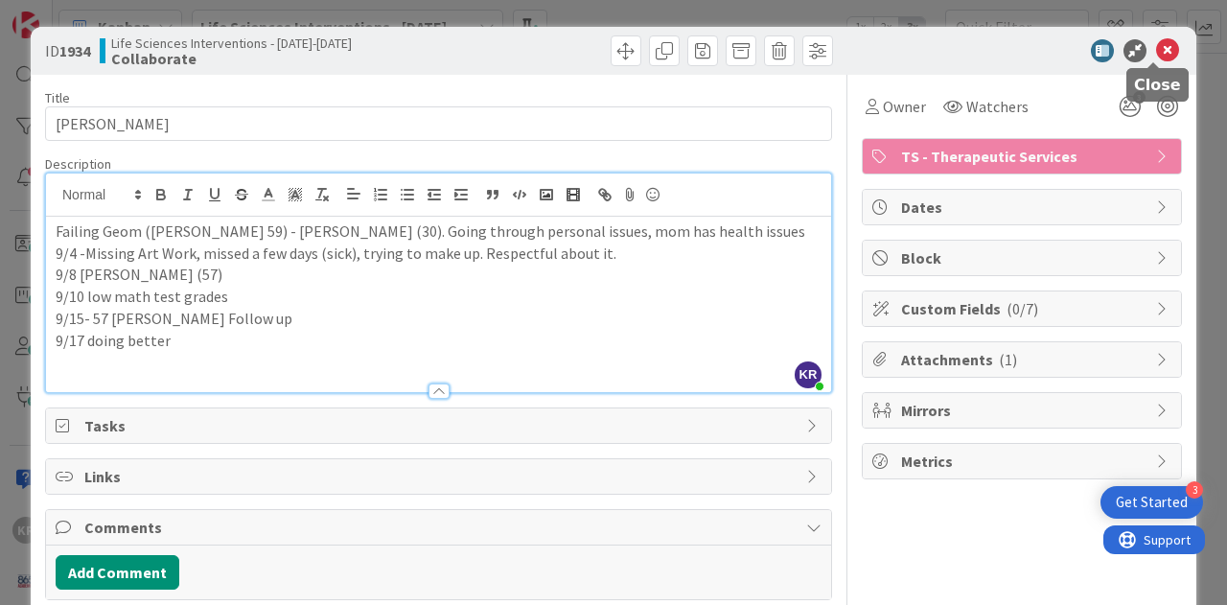
click at [1156, 46] on icon at bounding box center [1167, 50] width 23 height 23
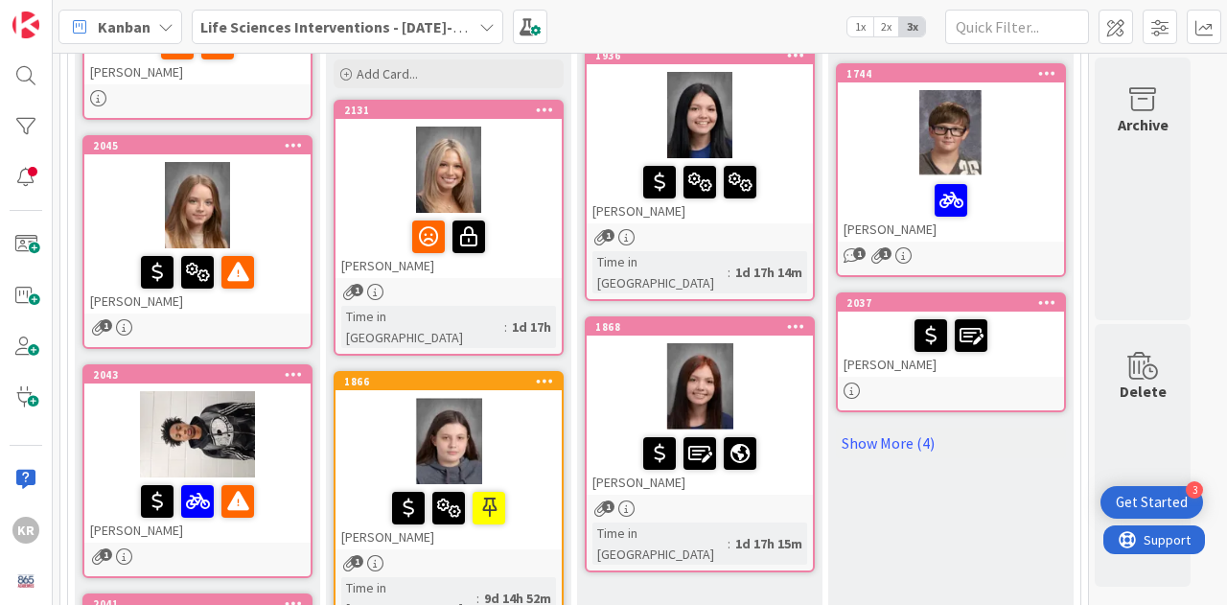
scroll to position [298, 0]
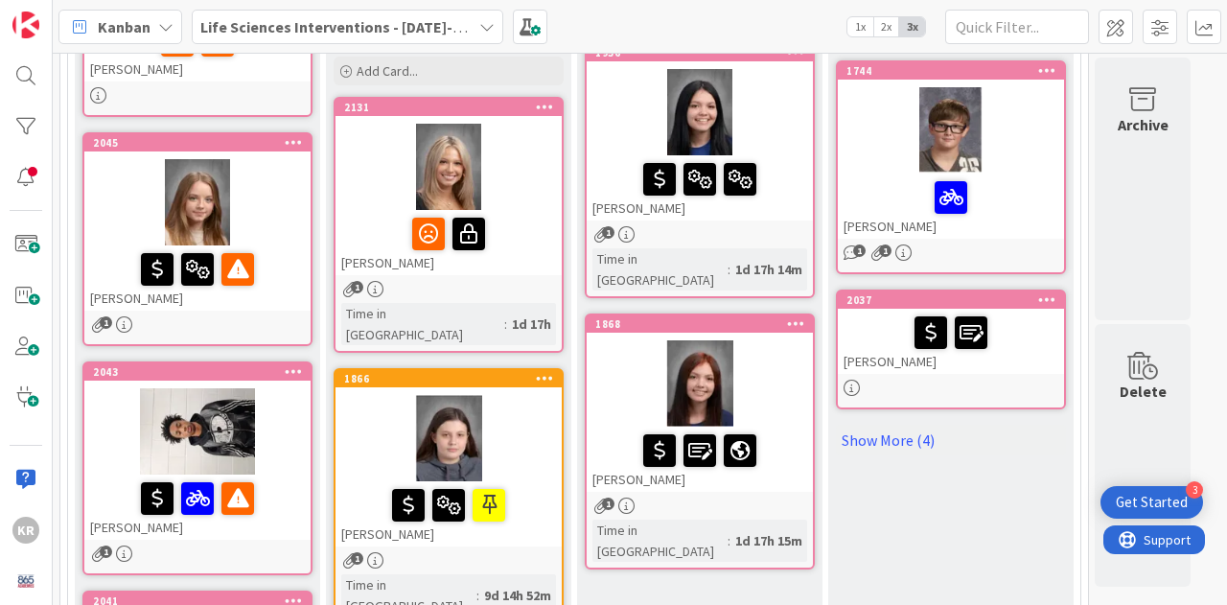
click at [940, 380] on div at bounding box center [951, 388] width 226 height 16
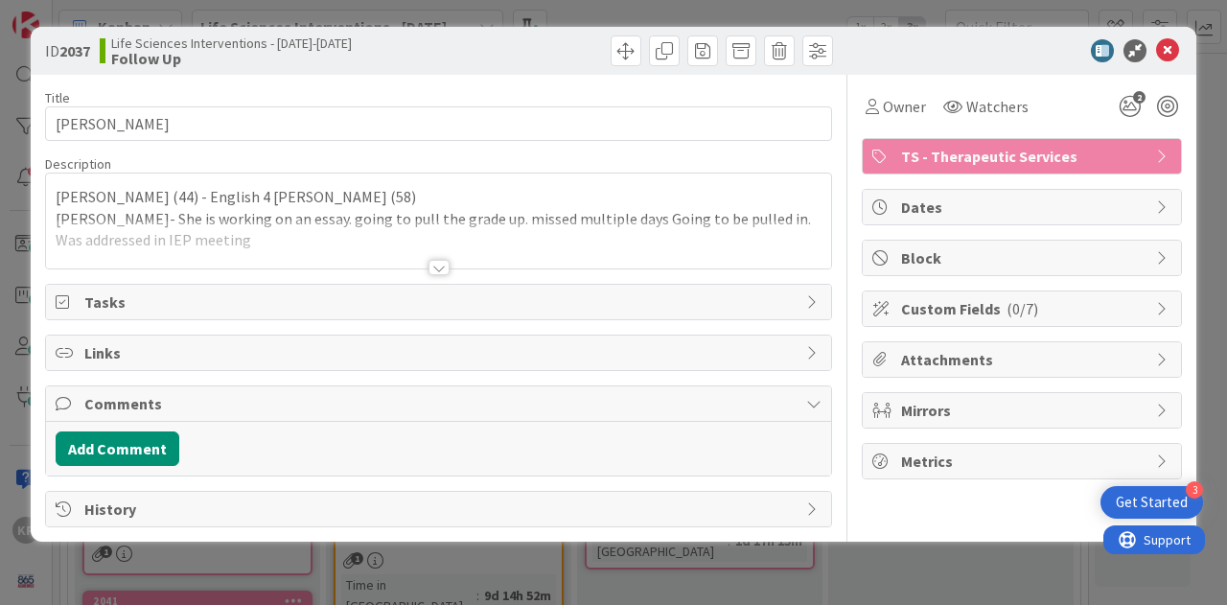
click at [442, 263] on div at bounding box center [439, 267] width 21 height 15
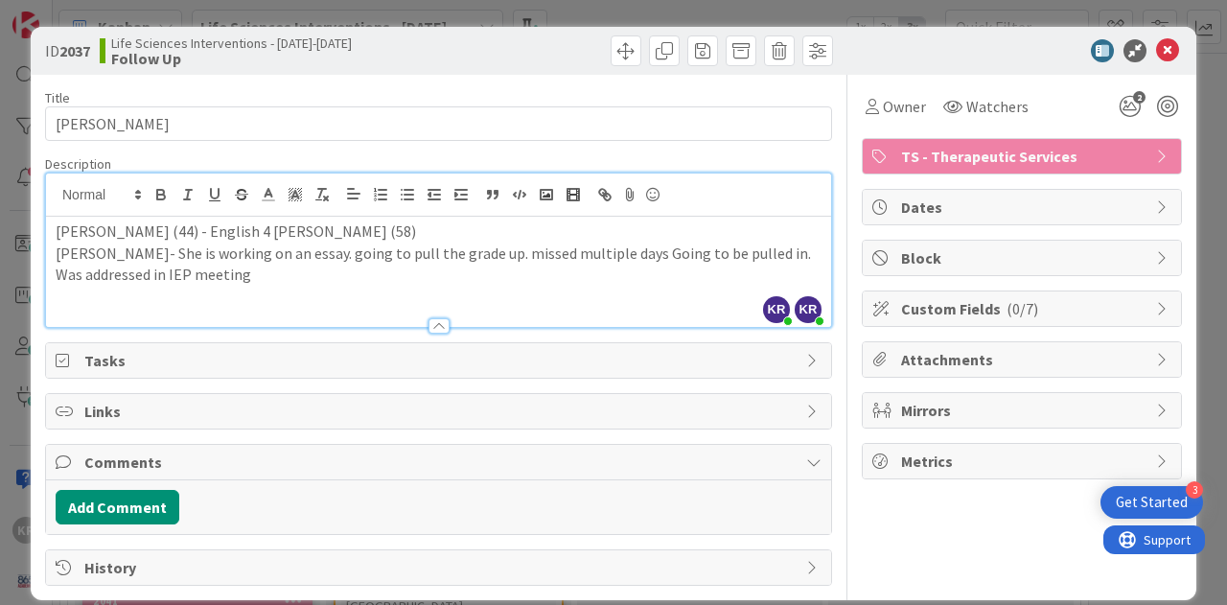
click at [226, 283] on p "[PERSON_NAME]- She is working on an essay. going to pull the grade up. missed m…" at bounding box center [439, 264] width 766 height 43
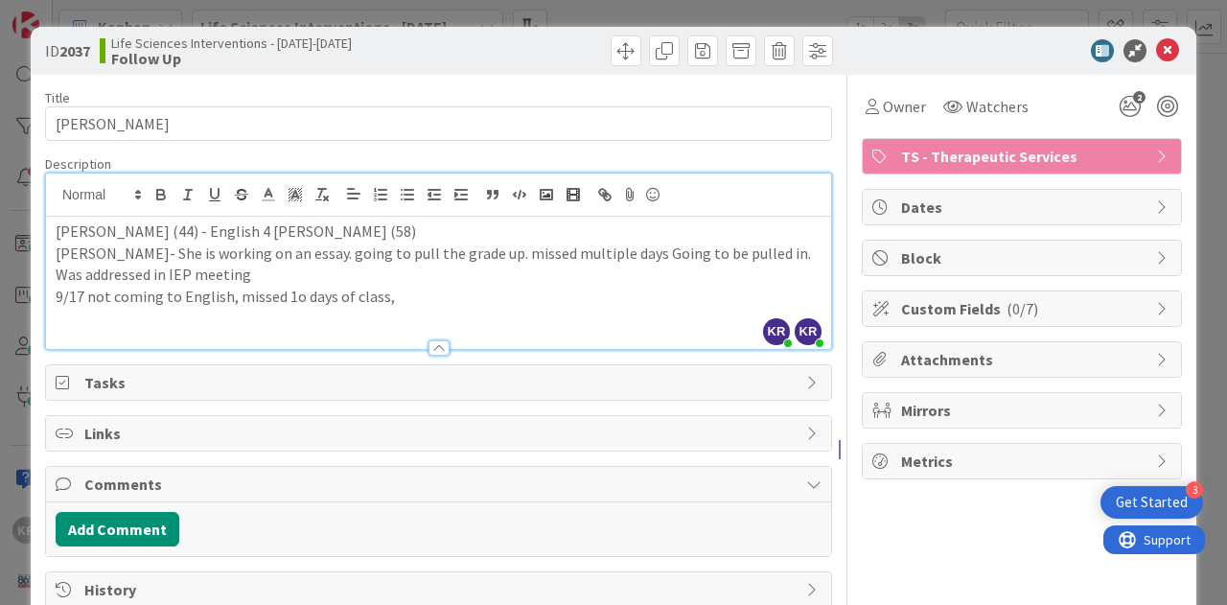
type input "[PERSON_NAME]"
click at [1156, 43] on icon at bounding box center [1167, 50] width 23 height 23
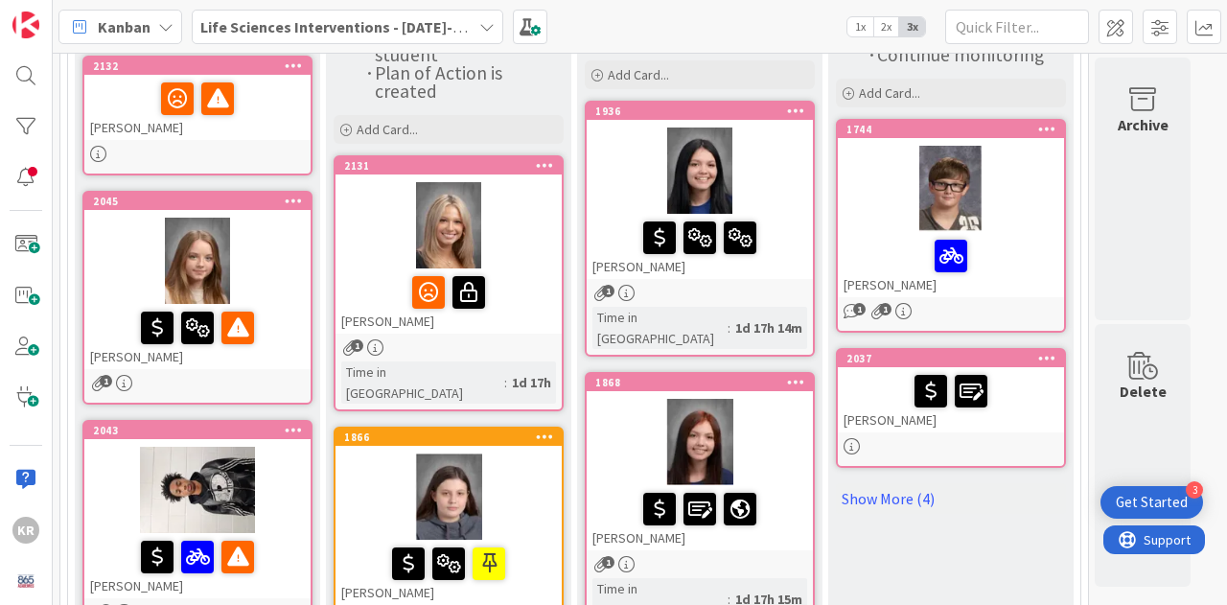
scroll to position [262, 0]
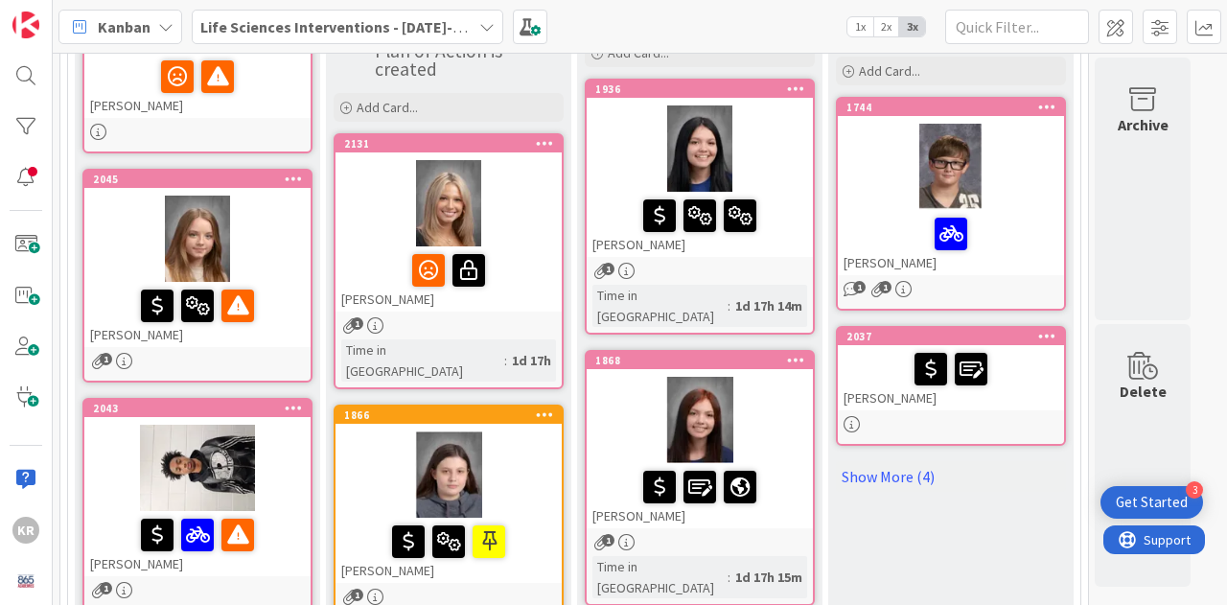
click at [1032, 263] on div "[PERSON_NAME]" at bounding box center [951, 242] width 226 height 65
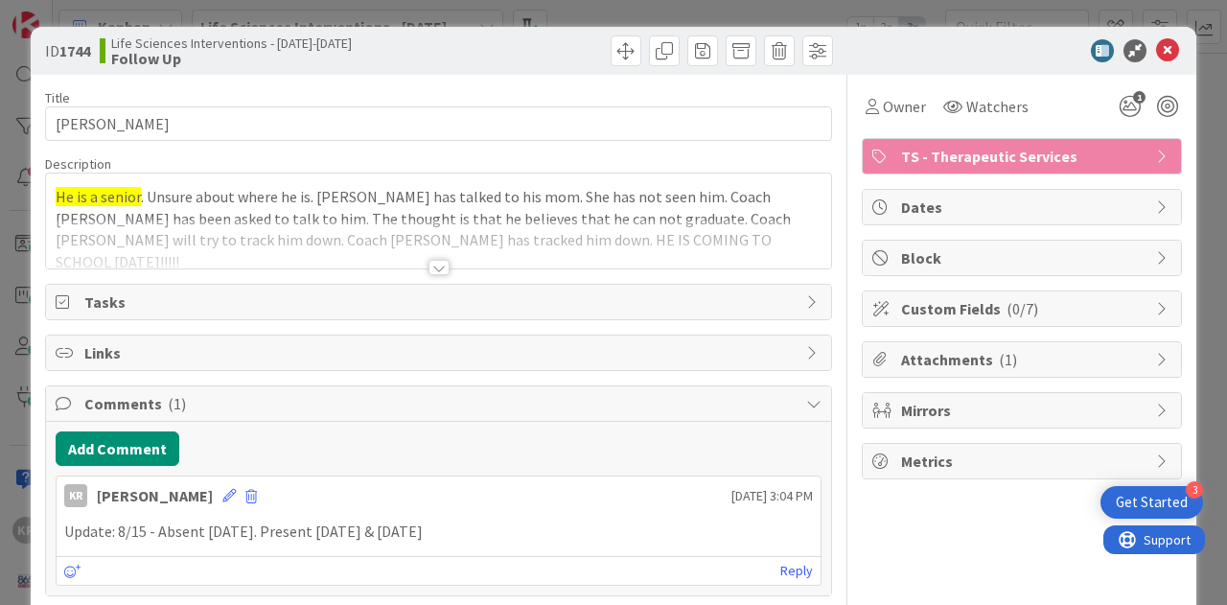
click at [429, 264] on div at bounding box center [439, 267] width 21 height 15
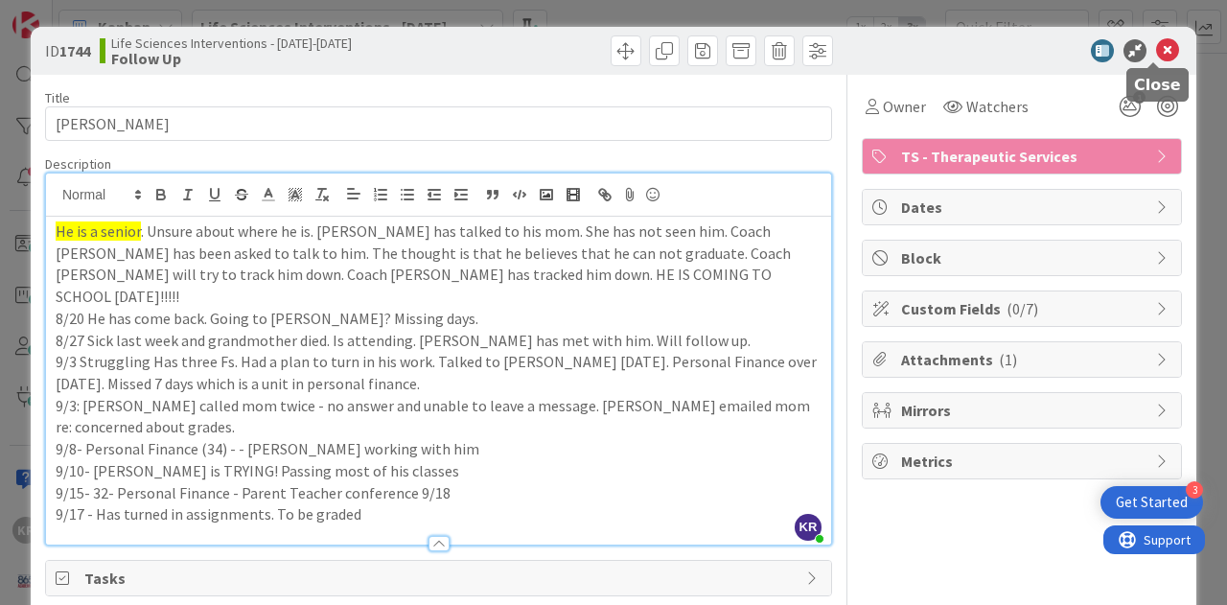
click at [1158, 45] on icon at bounding box center [1167, 50] width 23 height 23
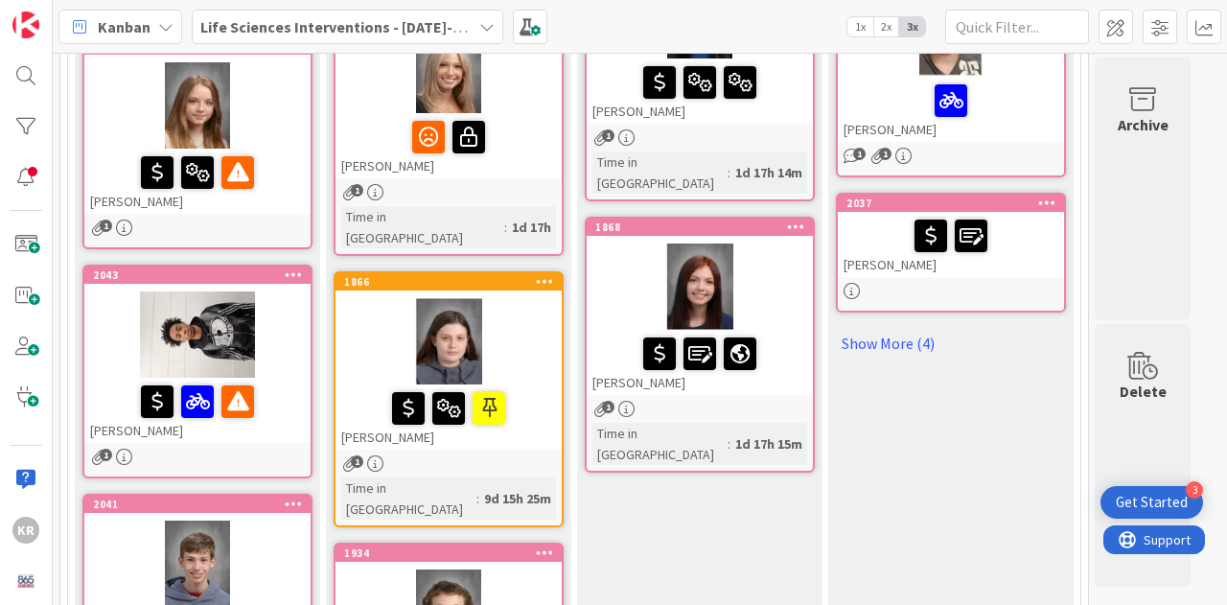
scroll to position [417, 0]
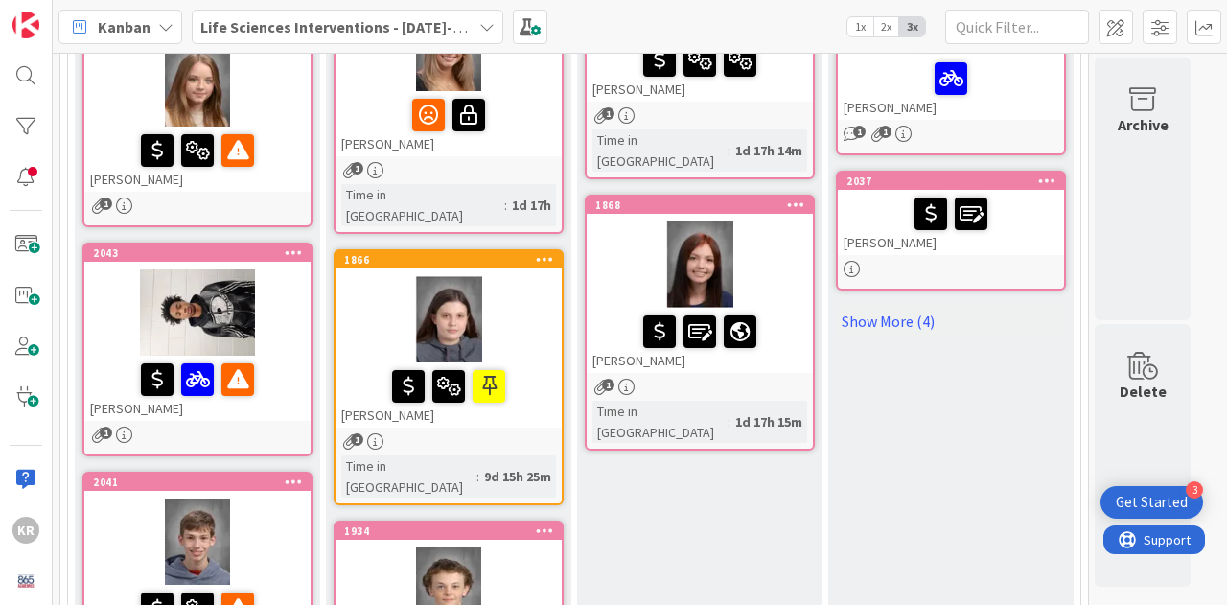
click at [523, 433] on div "1" at bounding box center [449, 441] width 226 height 16
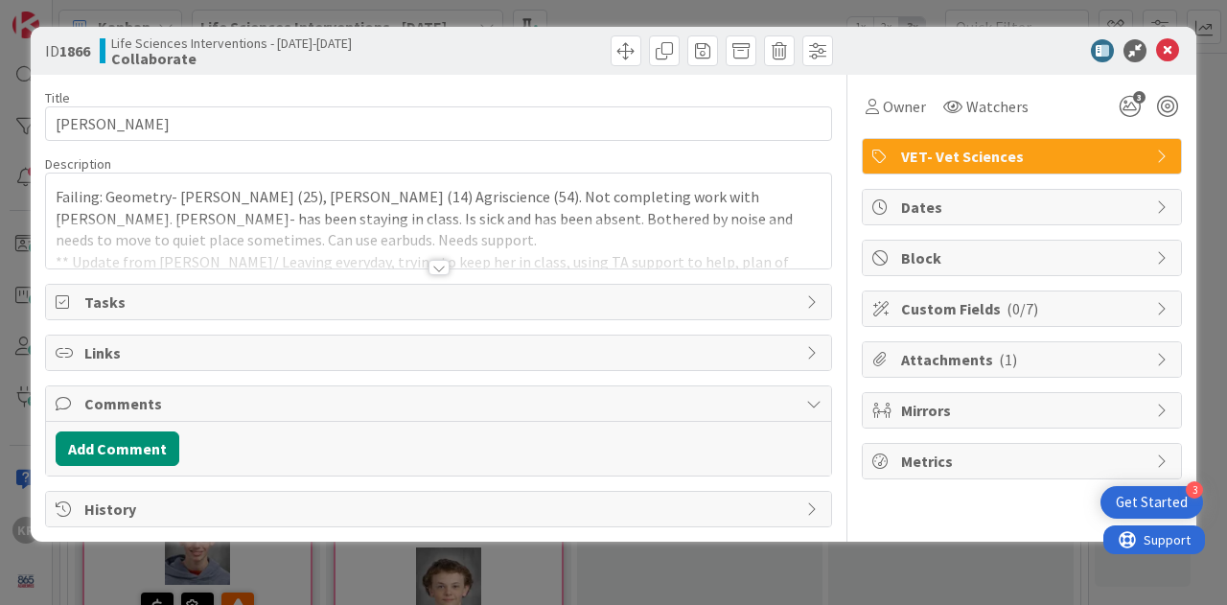
click at [444, 267] on div at bounding box center [439, 267] width 21 height 15
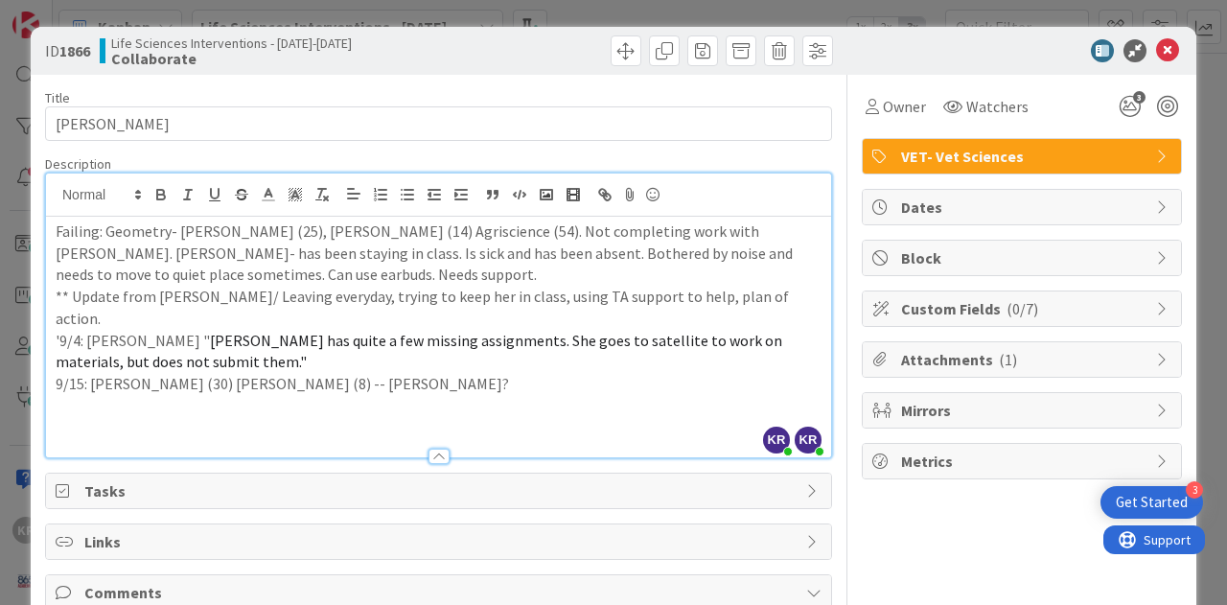
click at [306, 373] on p "9/15: [PERSON_NAME] (30) [PERSON_NAME] (8) -- [PERSON_NAME]?" at bounding box center [439, 384] width 766 height 22
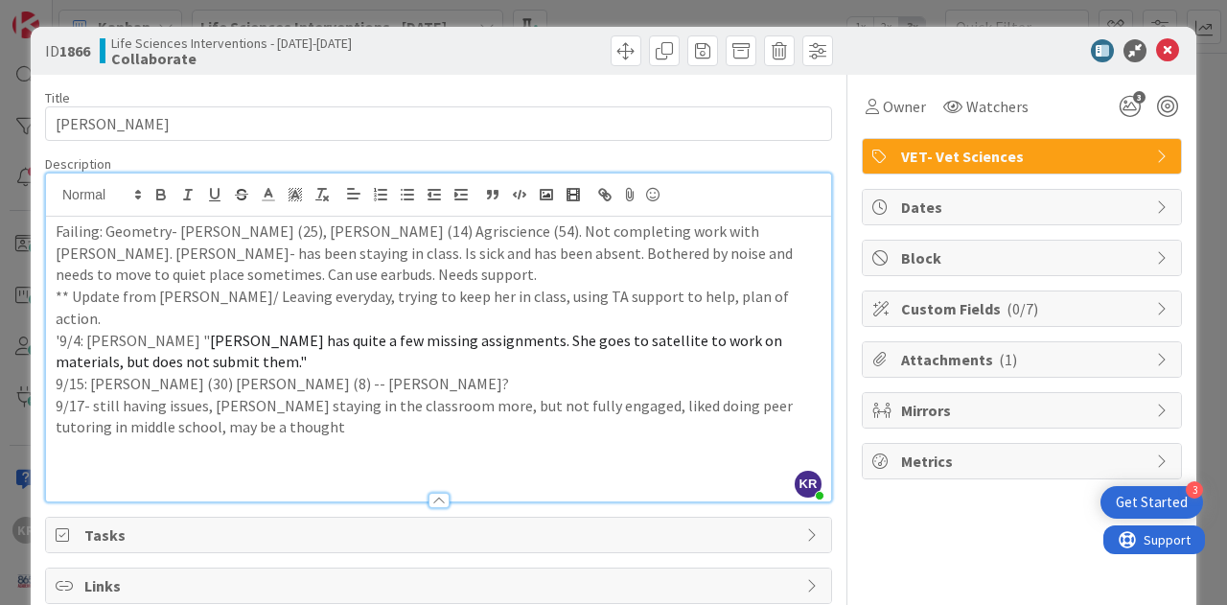
click at [183, 399] on p "9/17- still having issues, [PERSON_NAME] staying in the classroom more, but not…" at bounding box center [439, 416] width 766 height 43
click at [183, 407] on p "9/17- still having issues, [PERSON_NAME] staying in the classroom more, but not…" at bounding box center [439, 416] width 766 height 43
click at [1156, 51] on icon at bounding box center [1167, 50] width 23 height 23
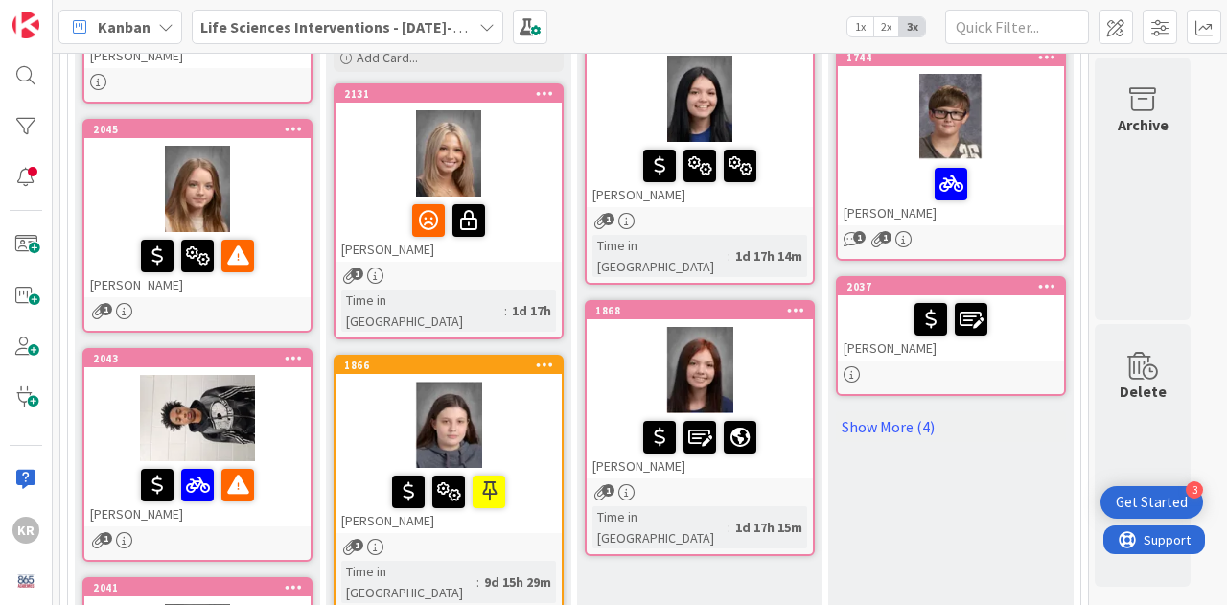
scroll to position [265, 0]
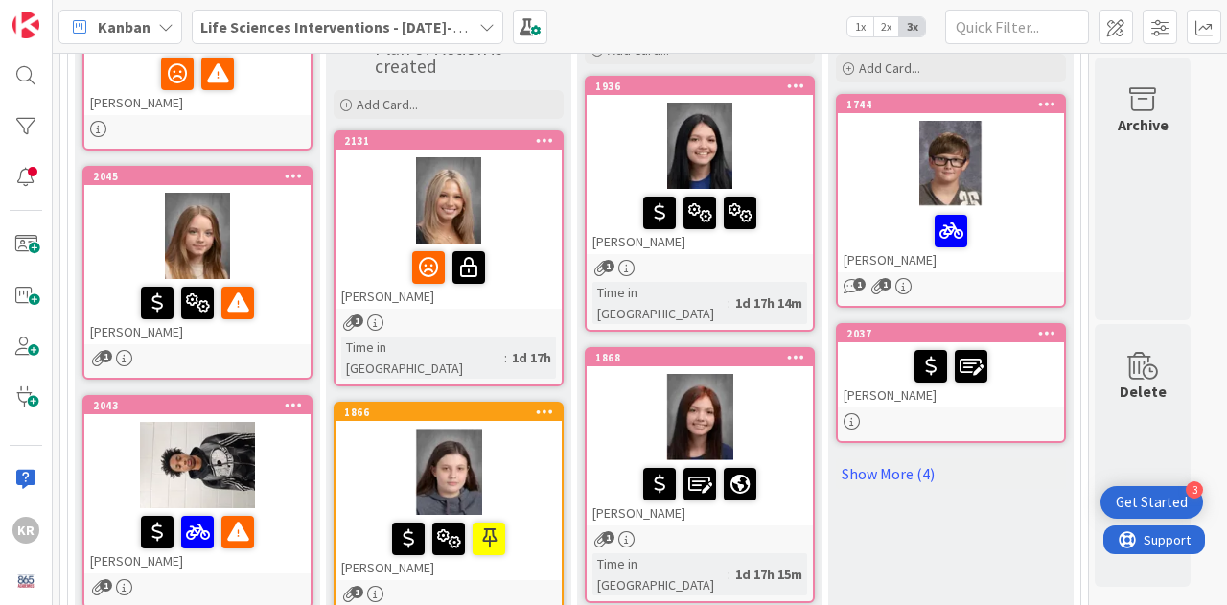
click at [511, 300] on div "[PERSON_NAME]" at bounding box center [449, 276] width 226 height 65
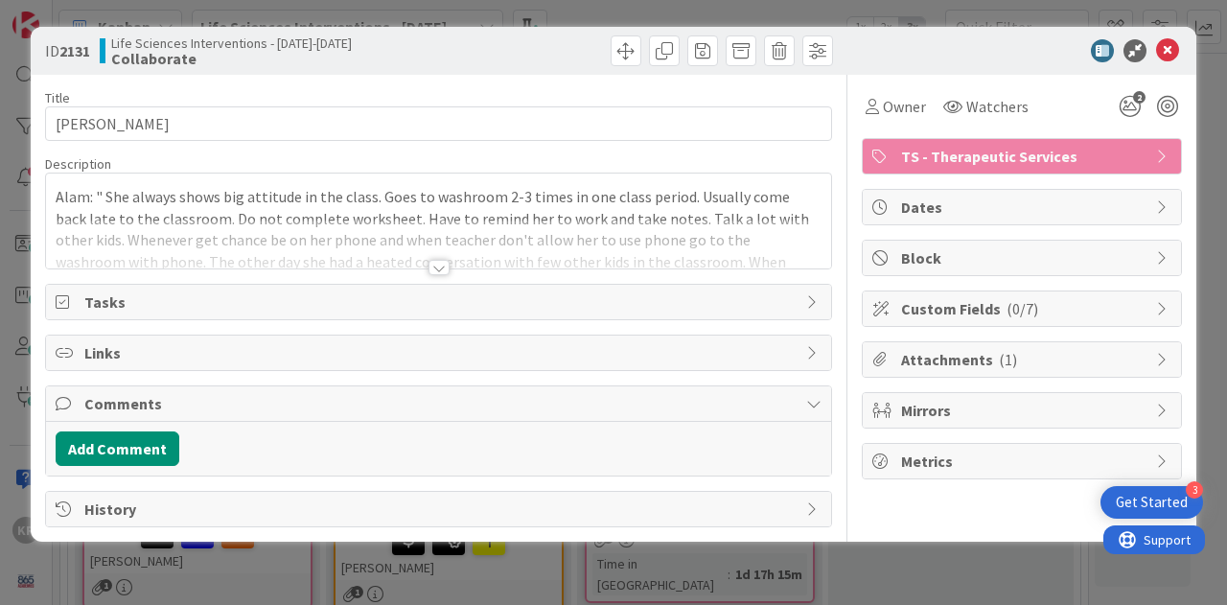
click at [437, 263] on div at bounding box center [439, 267] width 21 height 15
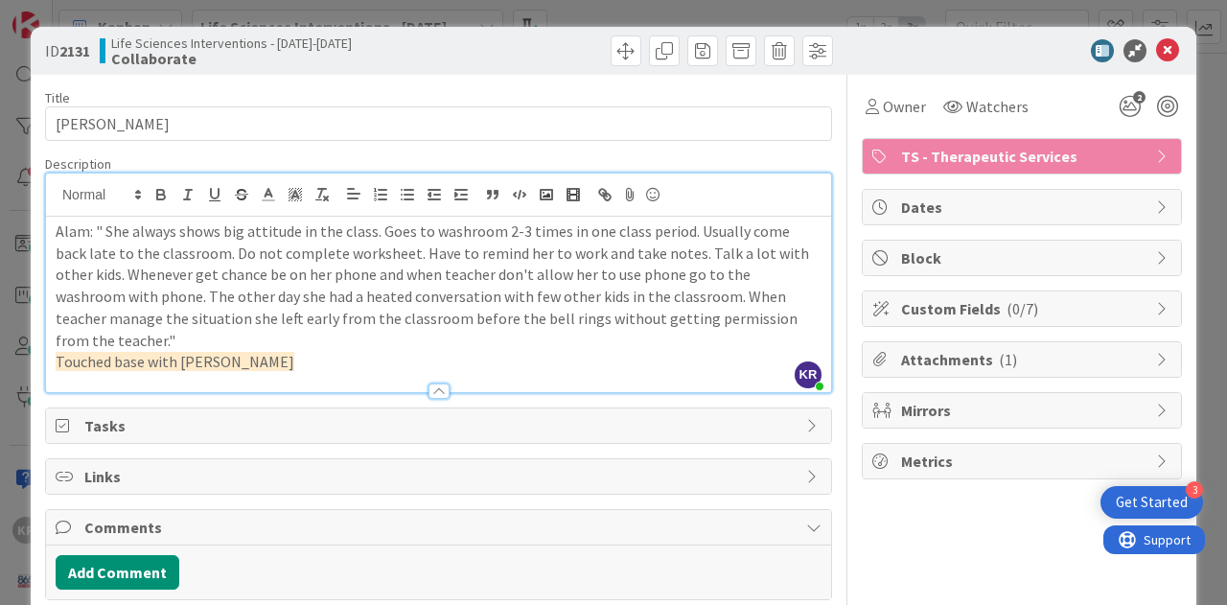
click at [254, 351] on p "Touched base with [PERSON_NAME]" at bounding box center [439, 362] width 766 height 22
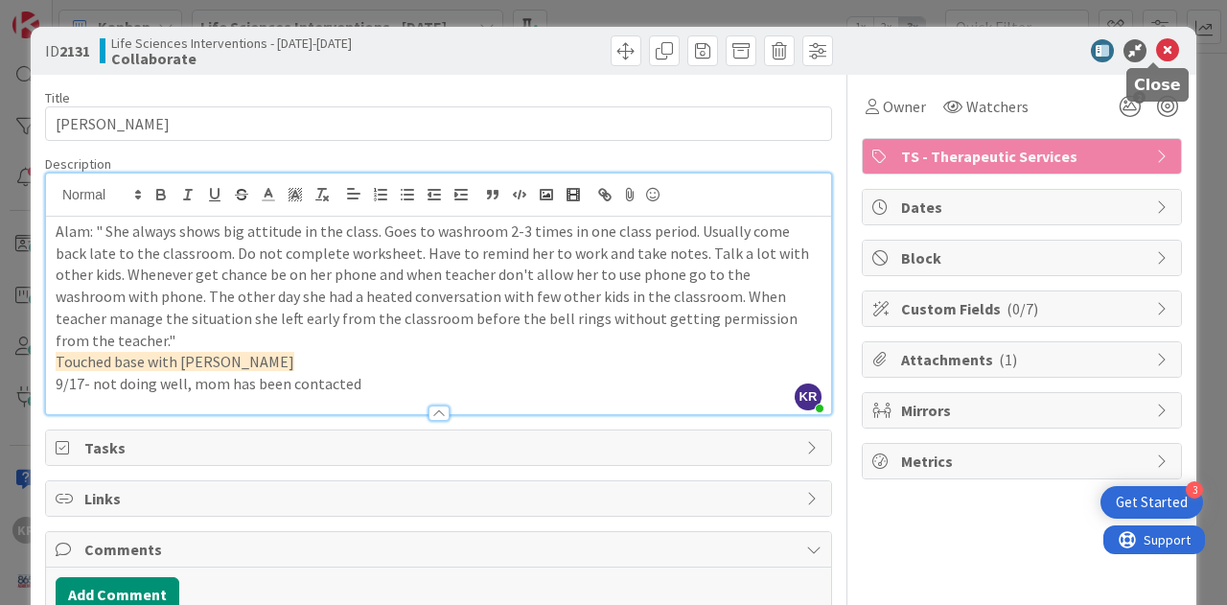
click at [1157, 48] on icon at bounding box center [1167, 50] width 23 height 23
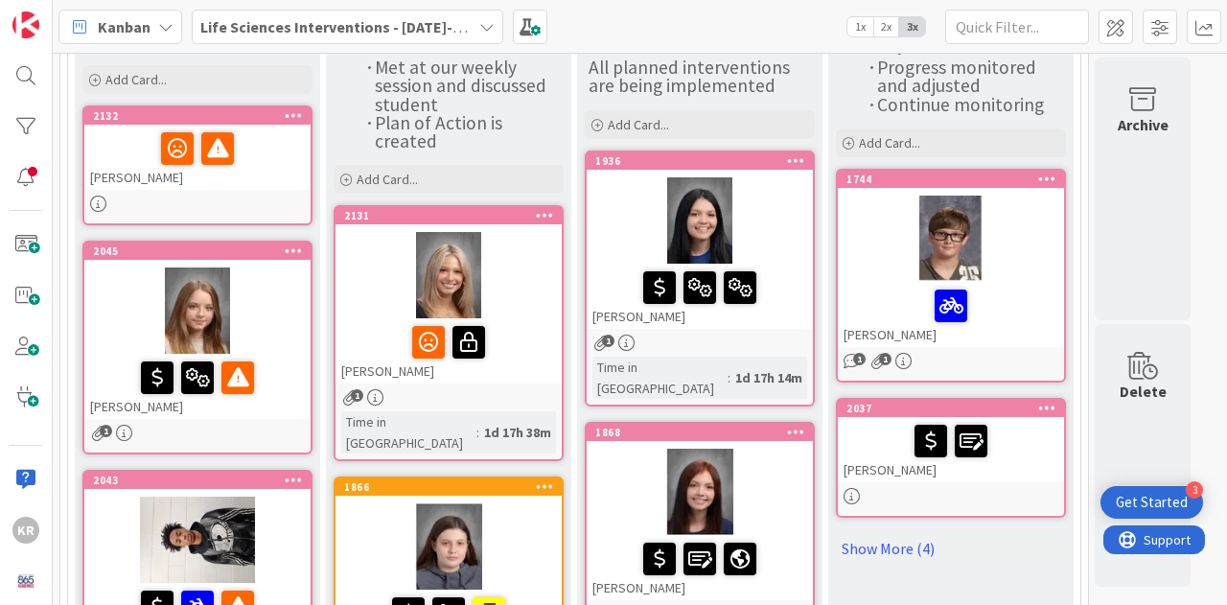
scroll to position [175, 0]
